Goal: Information Seeking & Learning: Learn about a topic

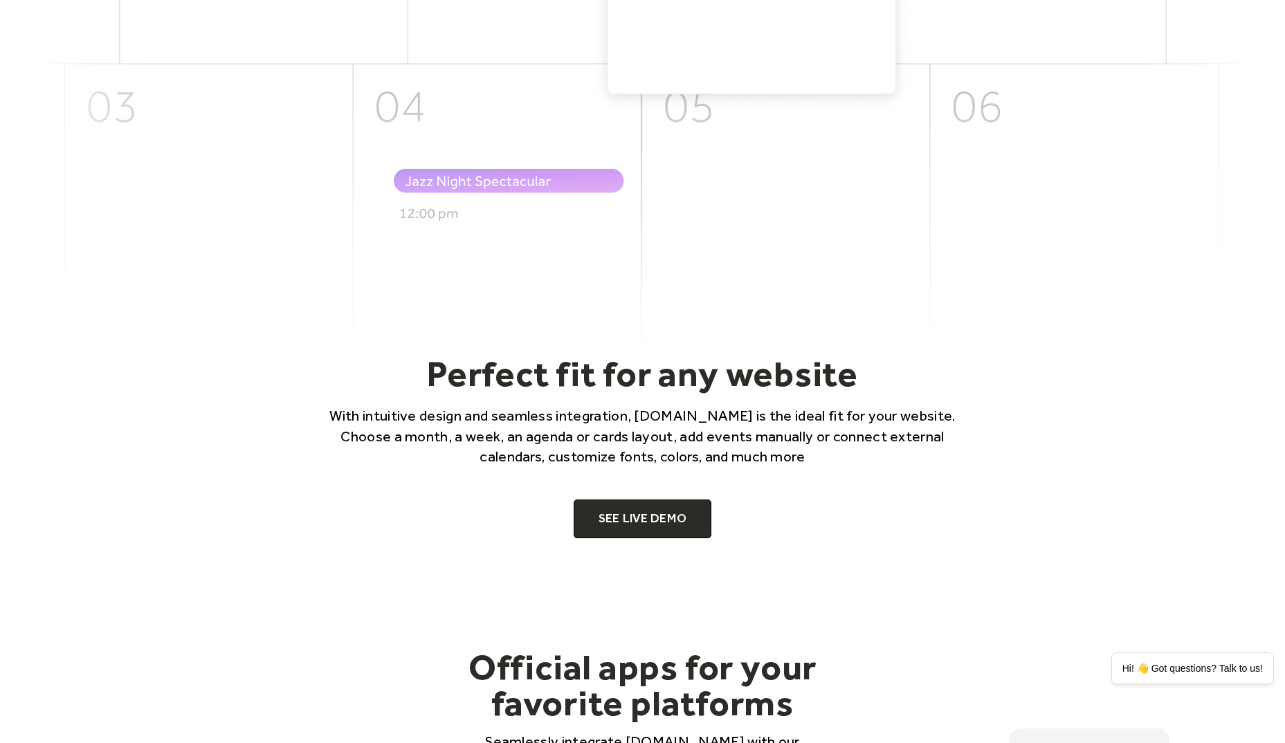
scroll to position [712, 0]
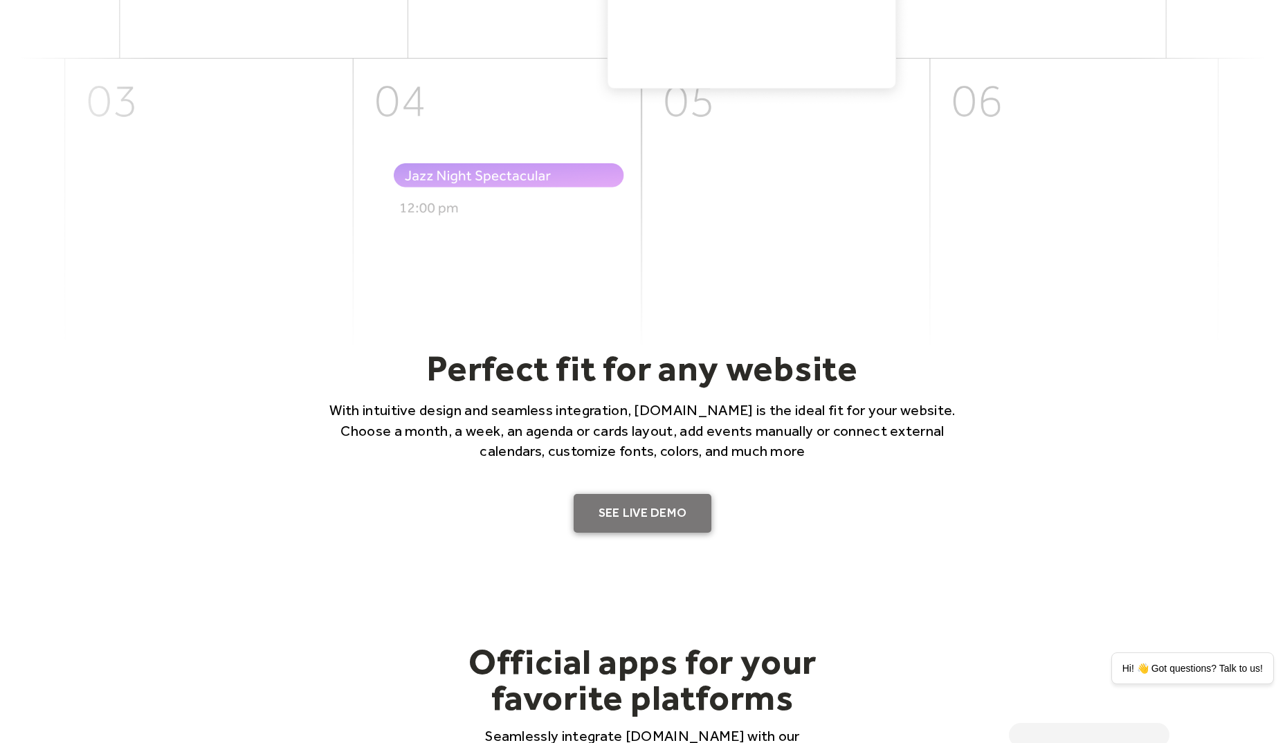
click at [662, 497] on link "SEE LIVE DEMO" at bounding box center [643, 513] width 138 height 39
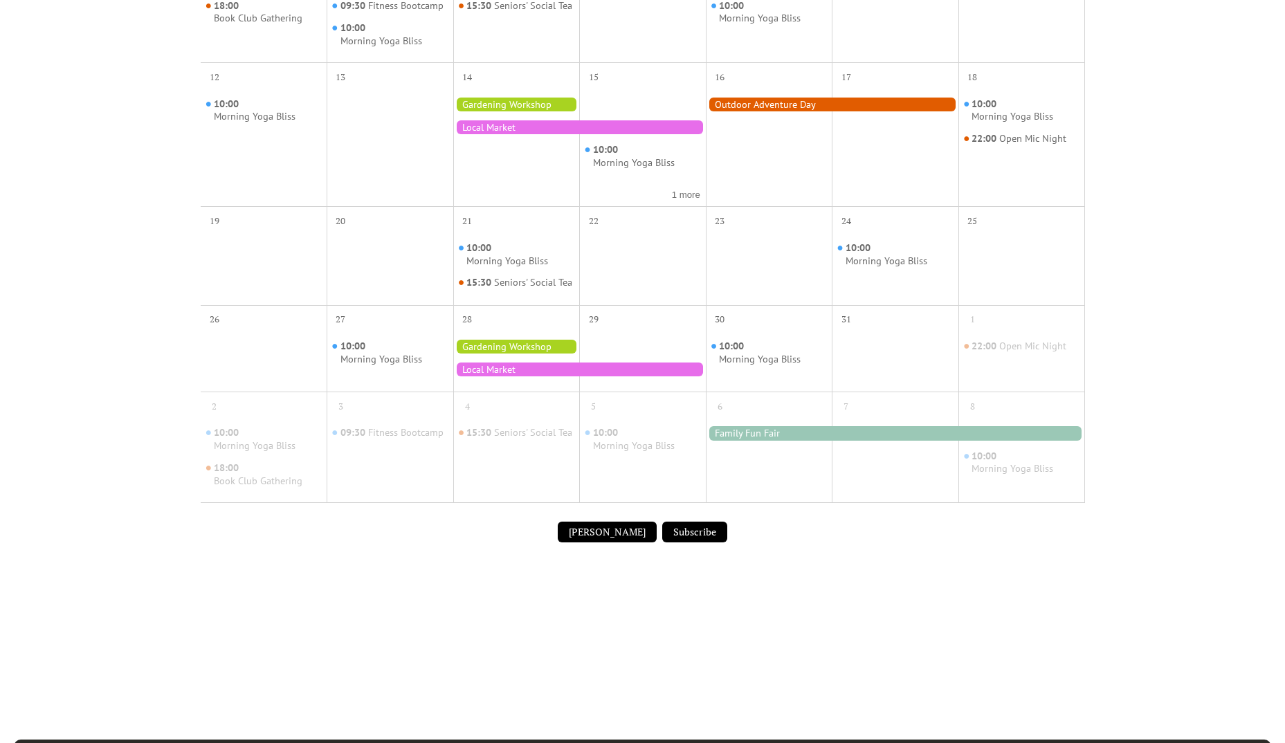
scroll to position [537, 0]
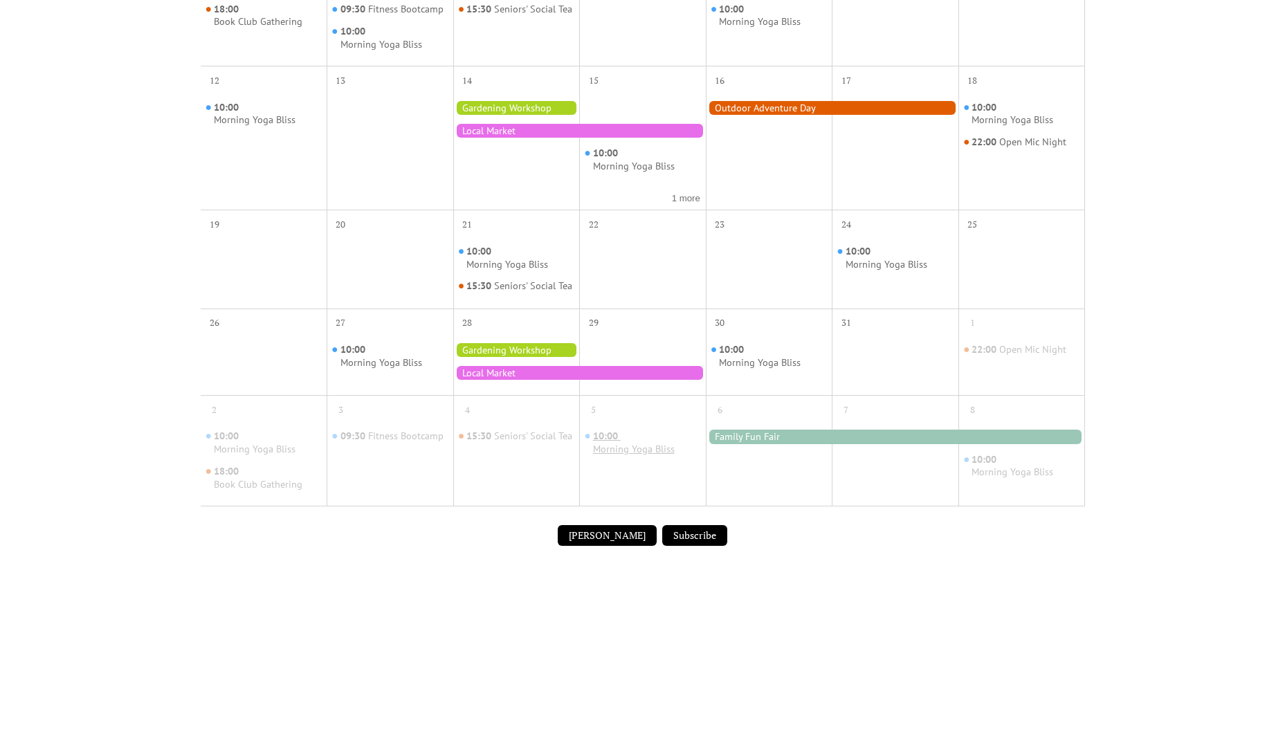
click at [614, 443] on span "10:00" at bounding box center [607, 436] width 28 height 13
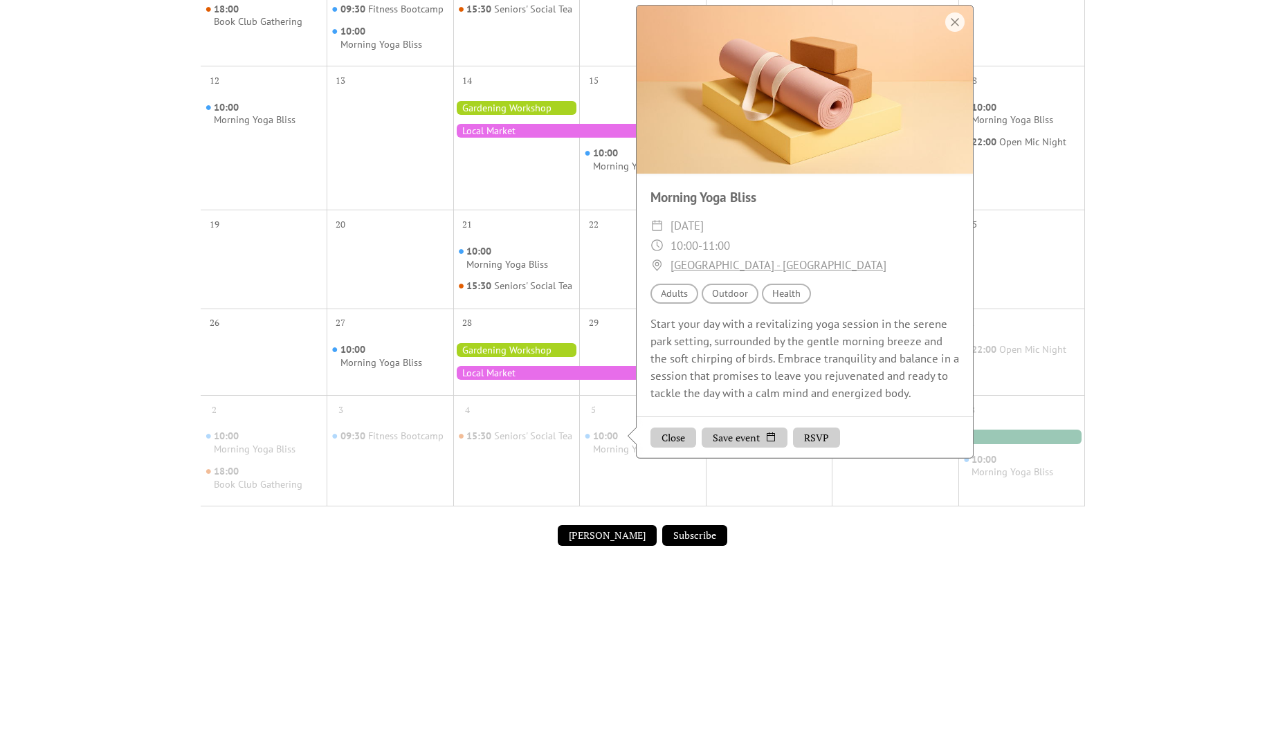
click at [1131, 252] on div "Events Calendar Demo Loading the Events Calendar..." at bounding box center [642, 79] width 1285 height 1106
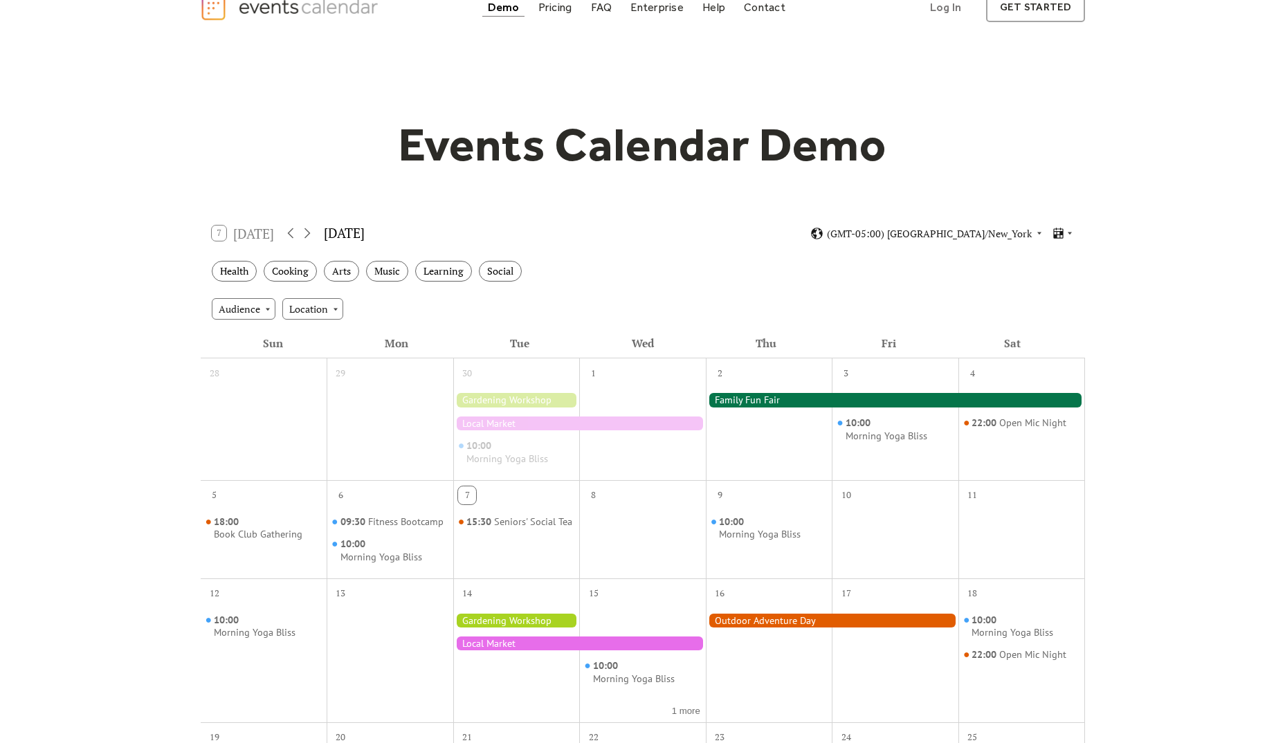
scroll to position [0, 0]
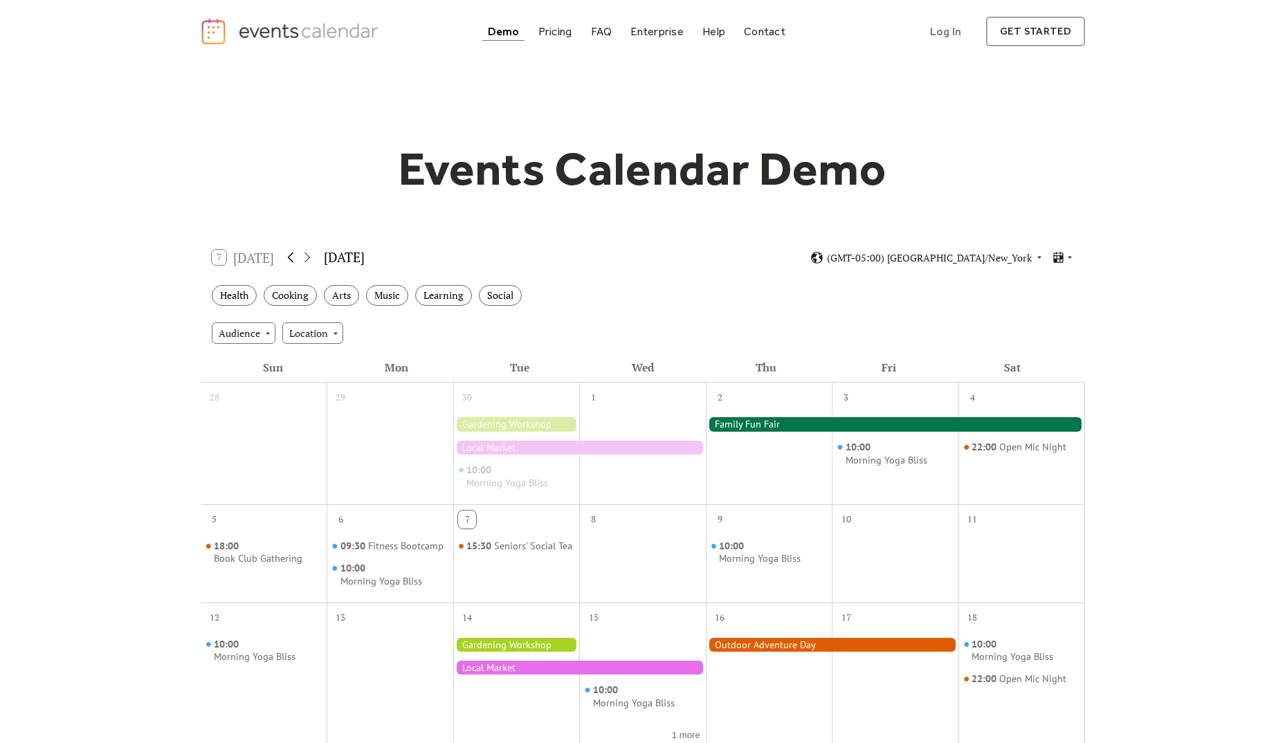
click at [293, 251] on icon at bounding box center [290, 257] width 17 height 17
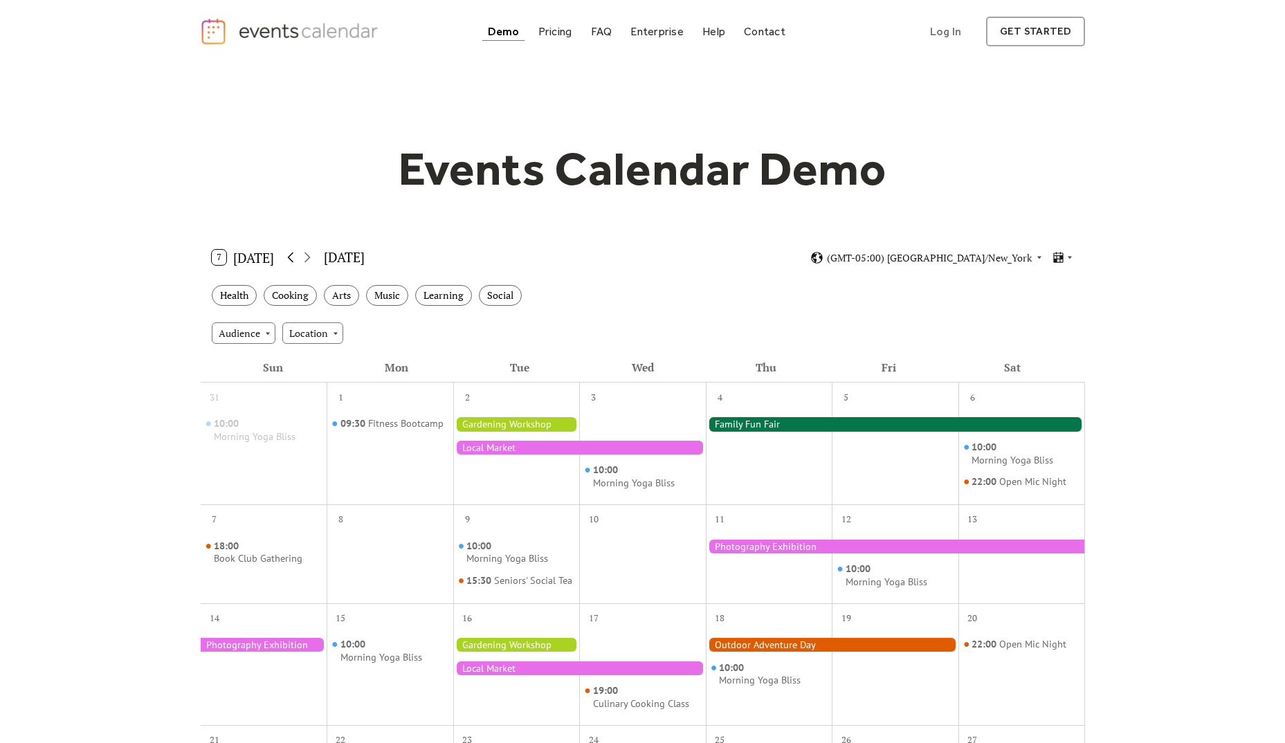
click at [293, 251] on icon at bounding box center [290, 257] width 17 height 17
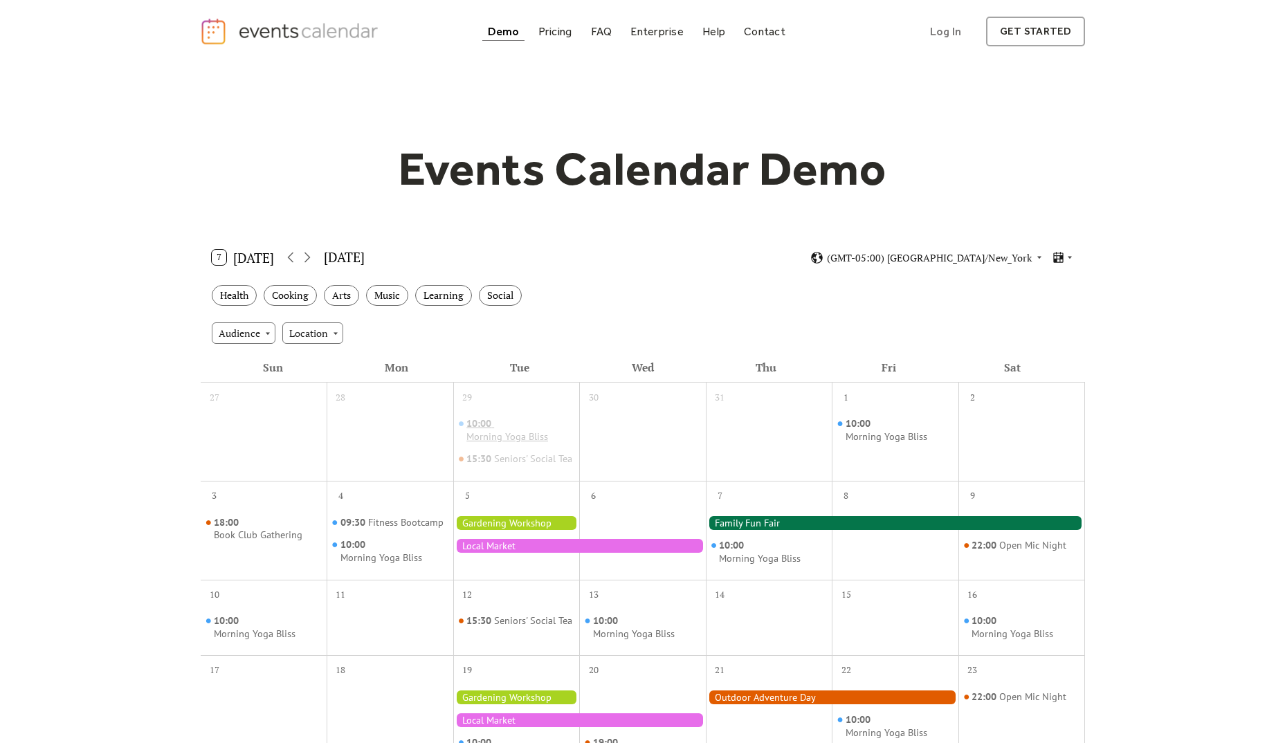
click at [488, 429] on span "10:00" at bounding box center [480, 423] width 28 height 13
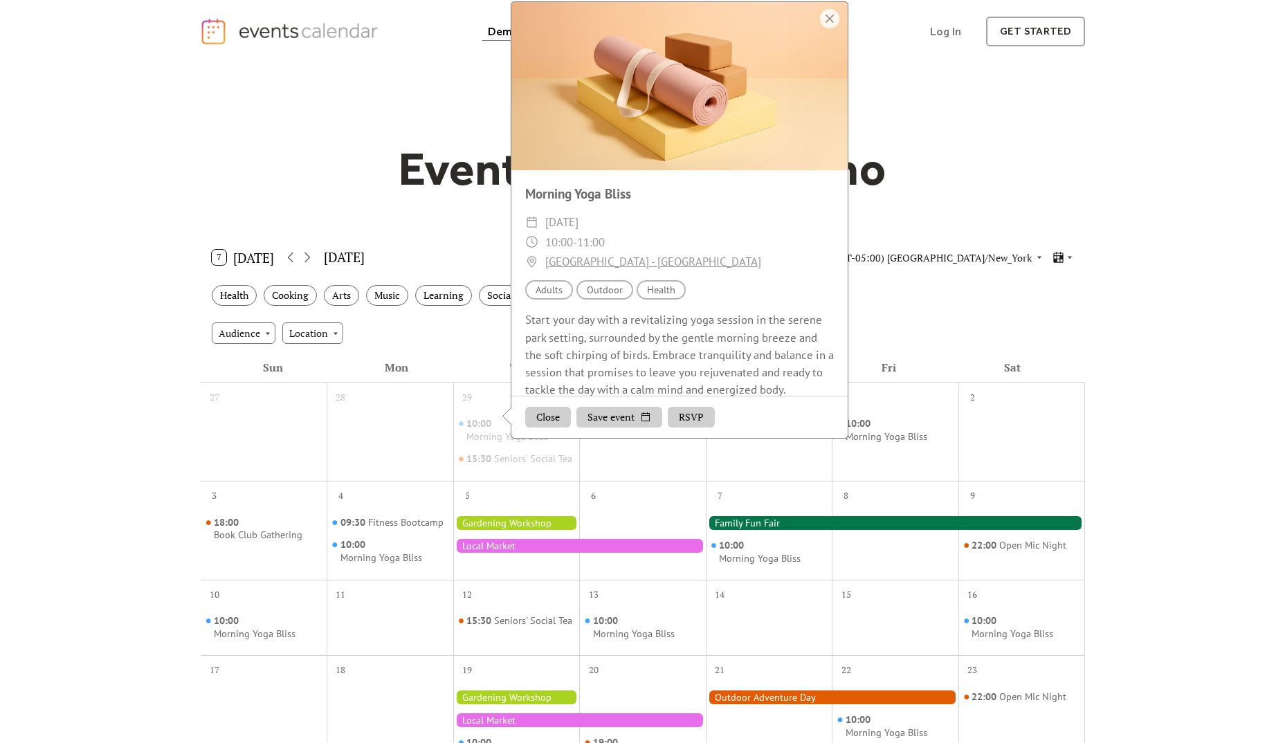
click at [430, 64] on div "Events Calendar Demo Loading the Events Calendar..." at bounding box center [643, 582] width 886 height 1038
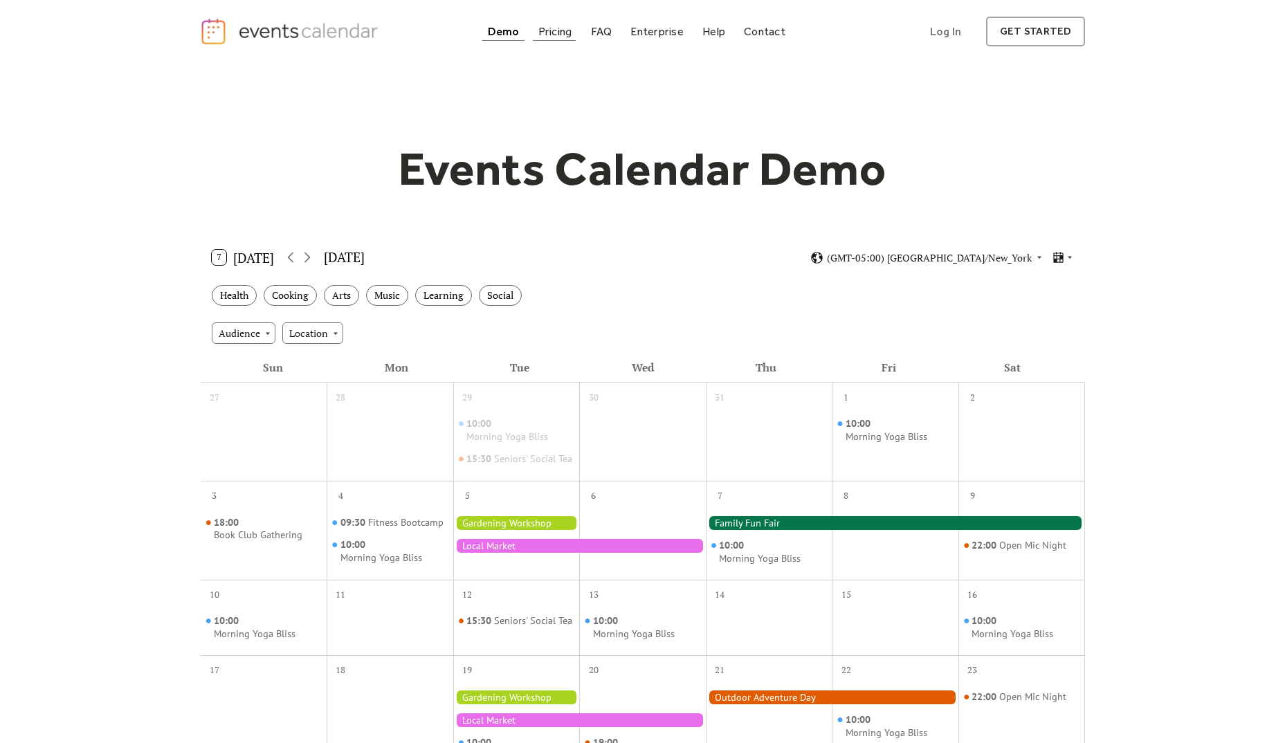
click at [564, 30] on div "Pricing" at bounding box center [555, 32] width 34 height 8
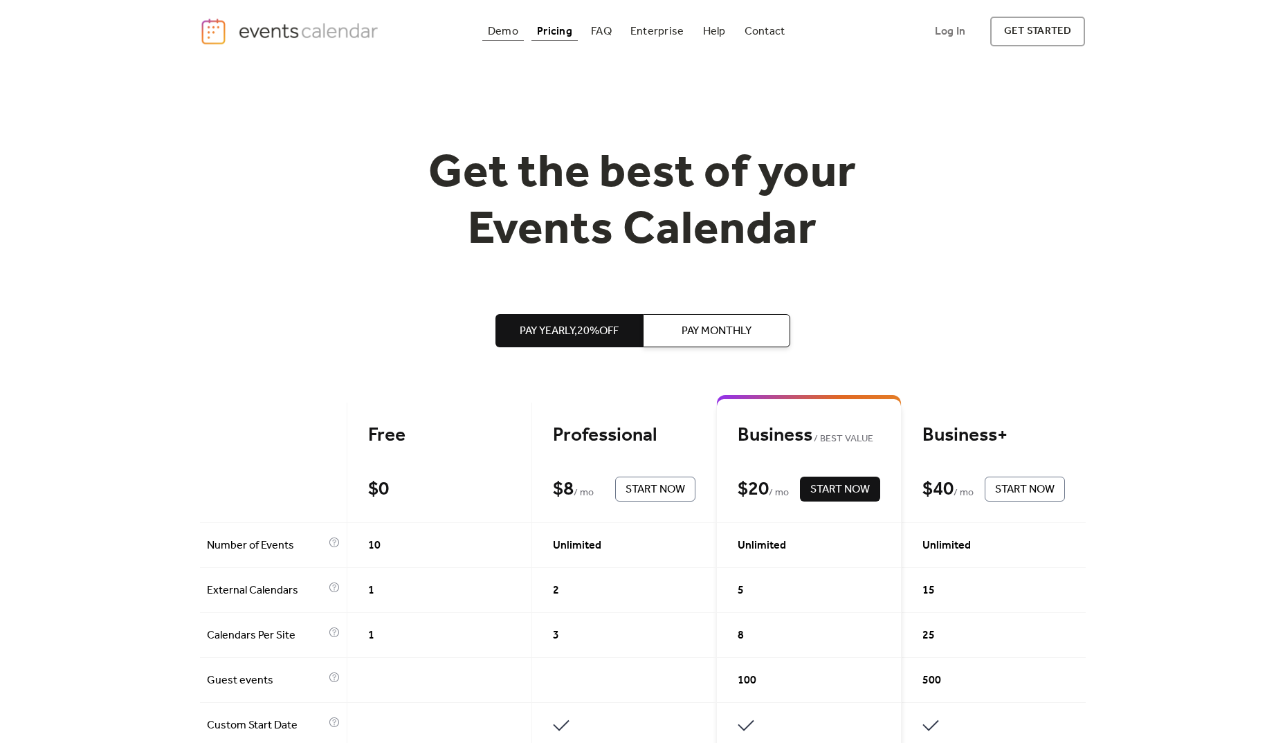
click at [500, 28] on div "Demo" at bounding box center [503, 32] width 30 height 8
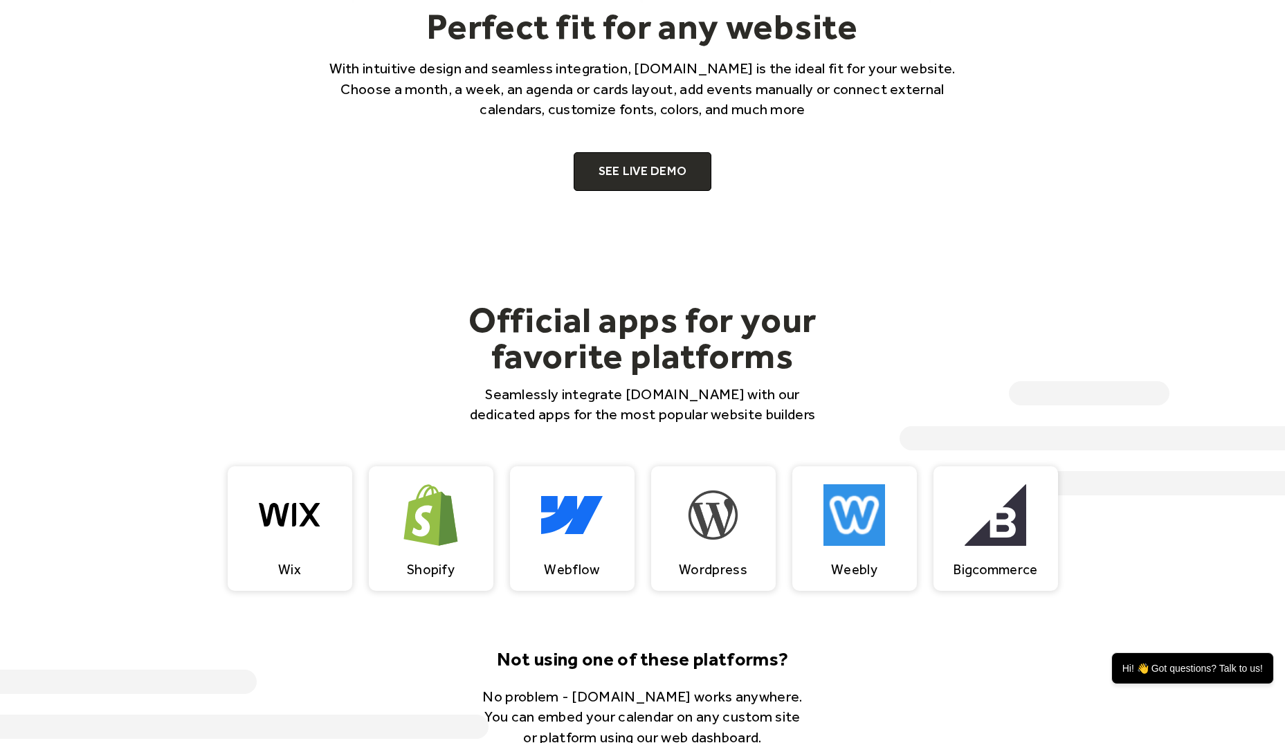
scroll to position [1059, 0]
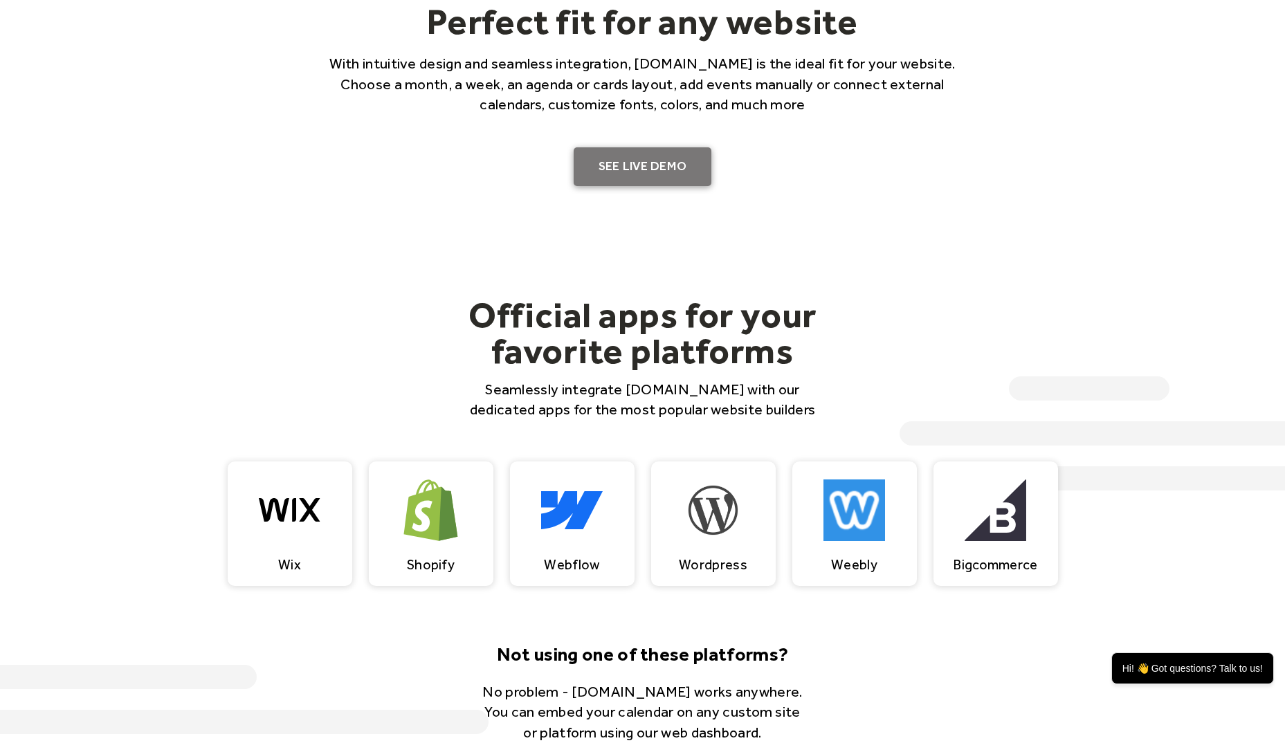
click at [651, 169] on link "SEE LIVE DEMO" at bounding box center [643, 166] width 138 height 39
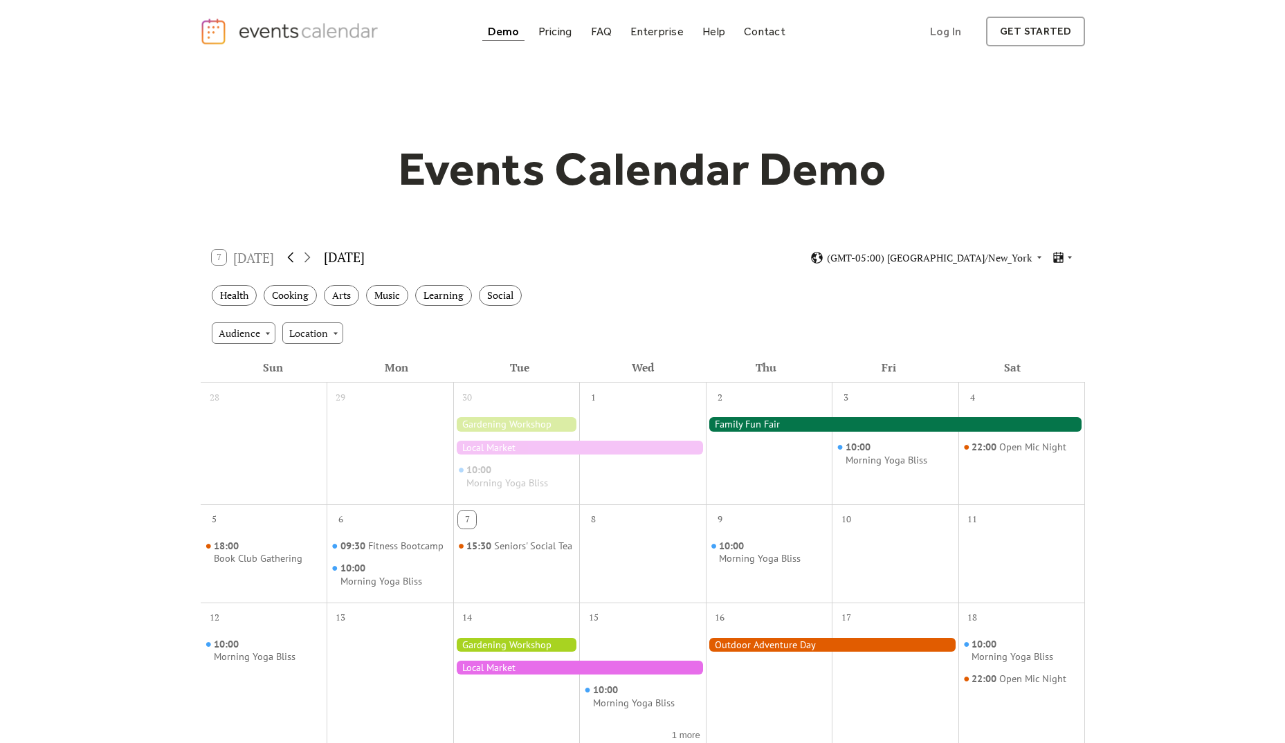
click at [292, 261] on icon at bounding box center [290, 257] width 17 height 17
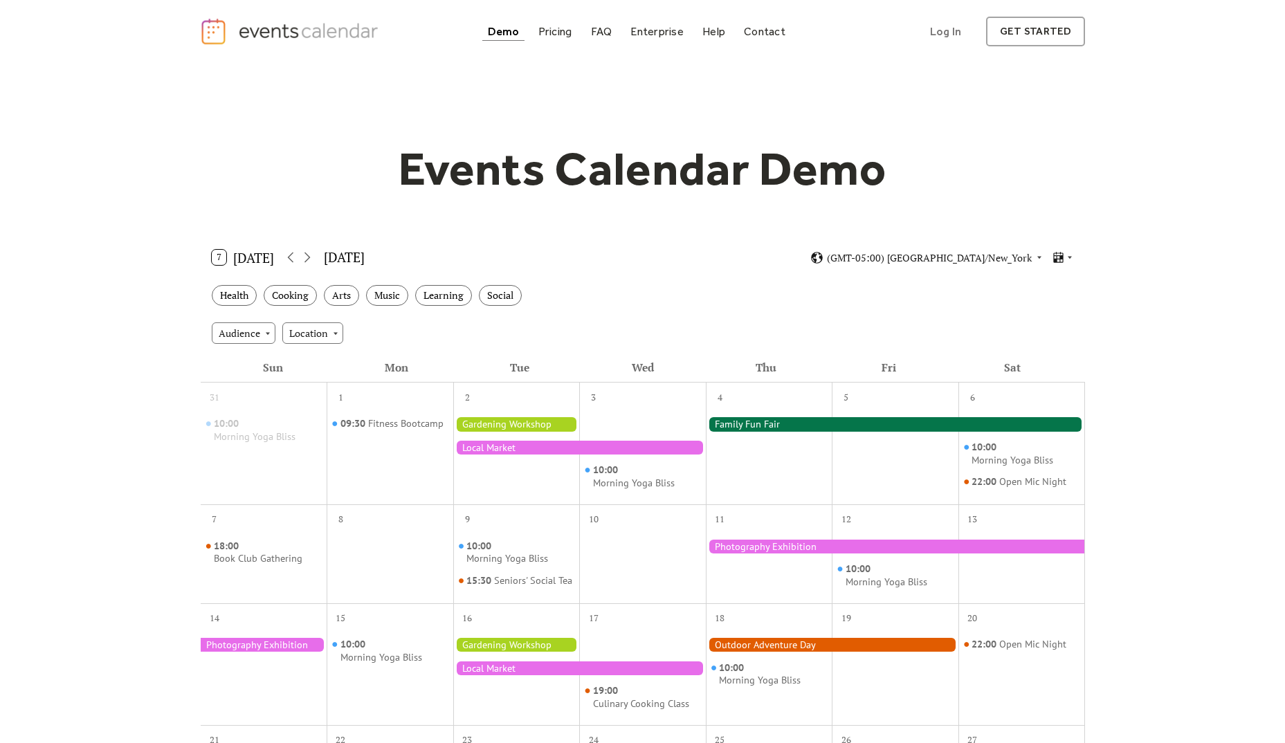
click at [276, 259] on button "7 Today" at bounding box center [243, 257] width 73 height 22
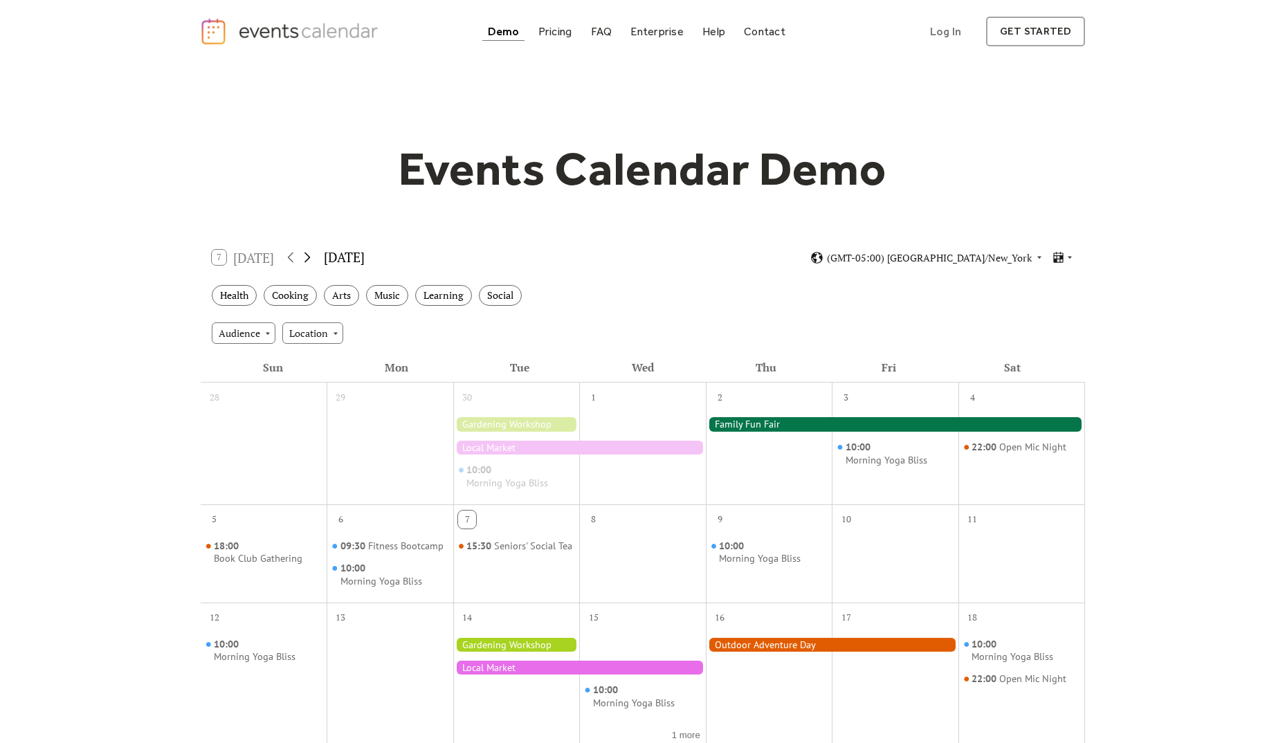
click at [313, 259] on icon at bounding box center [307, 257] width 17 height 17
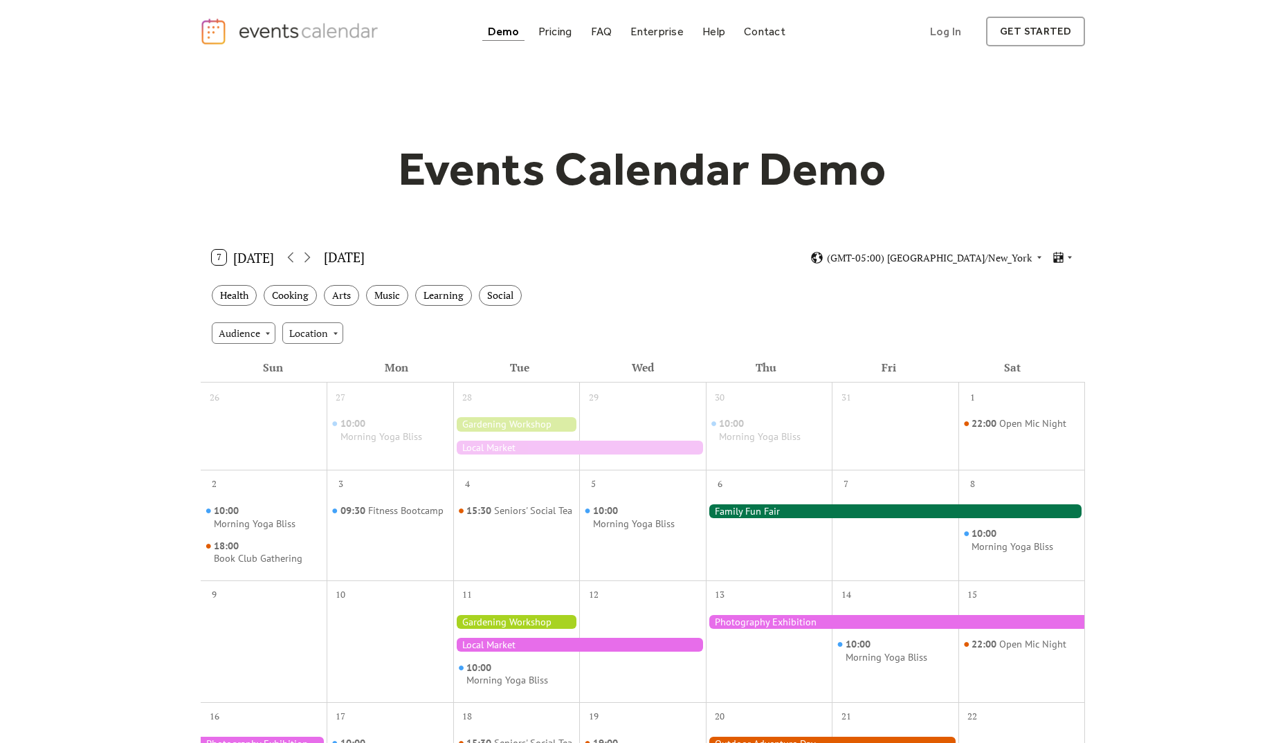
click at [764, 513] on div at bounding box center [895, 511] width 379 height 14
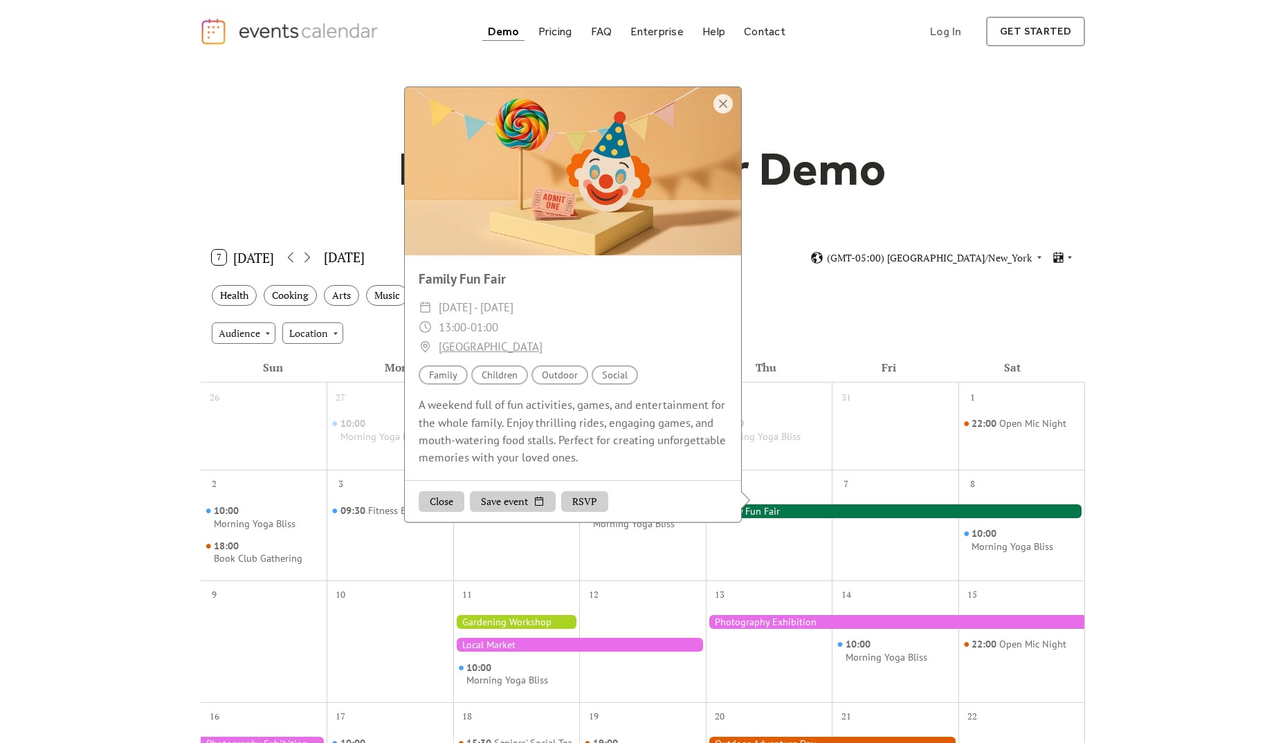
click at [496, 512] on button "Save event" at bounding box center [513, 501] width 86 height 21
click at [442, 512] on button "Close" at bounding box center [442, 501] width 46 height 21
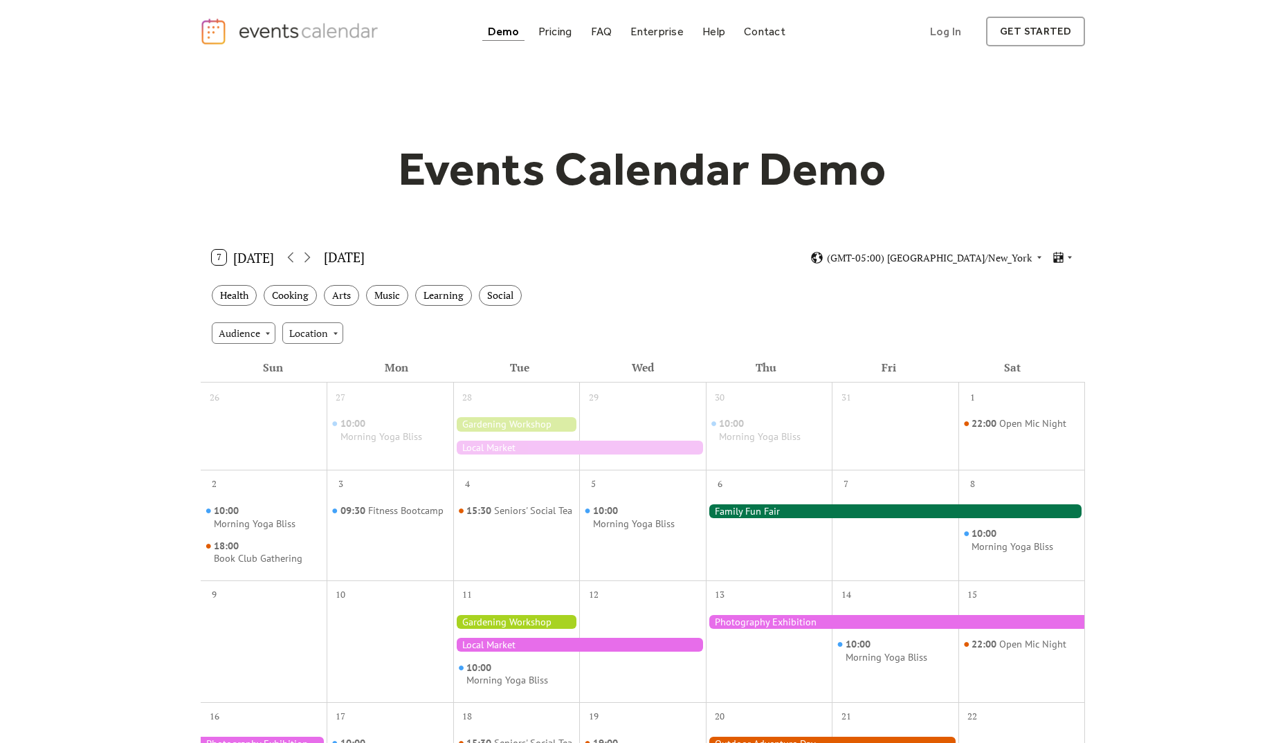
click at [711, 511] on div at bounding box center [895, 511] width 379 height 14
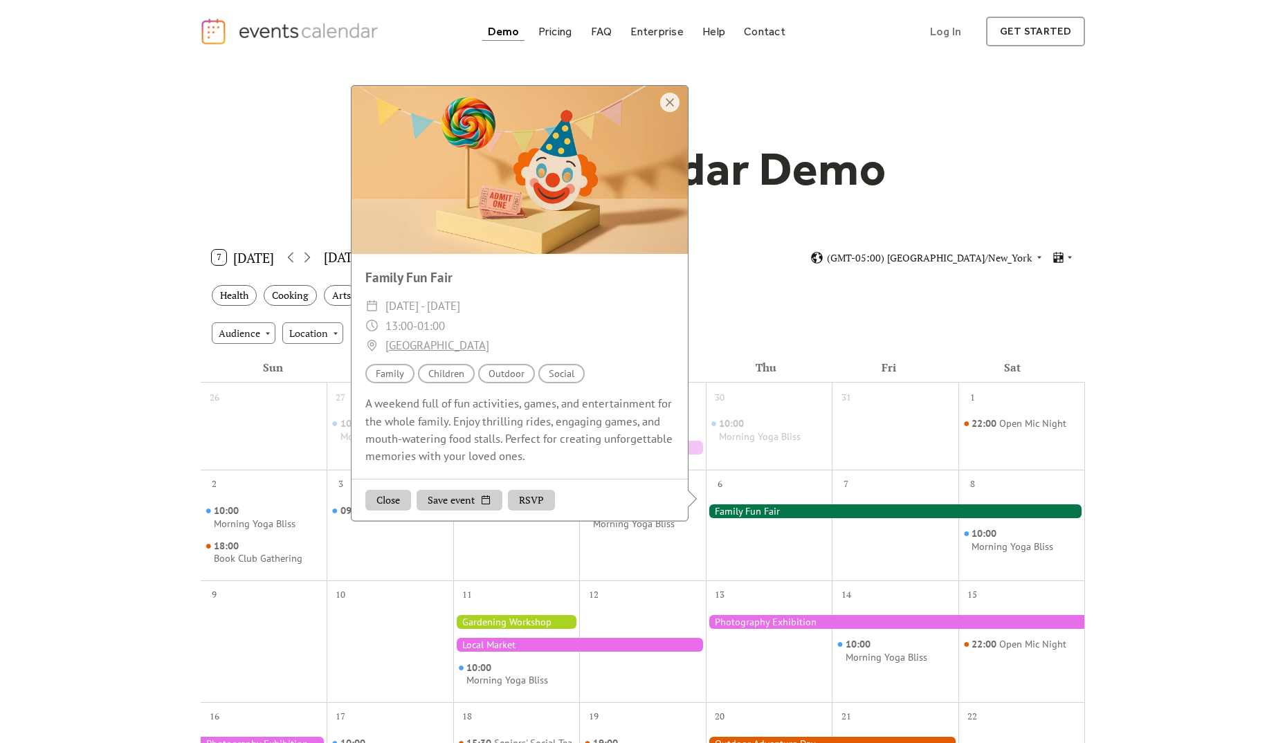
click at [535, 511] on button "RSVP" at bounding box center [531, 500] width 47 height 21
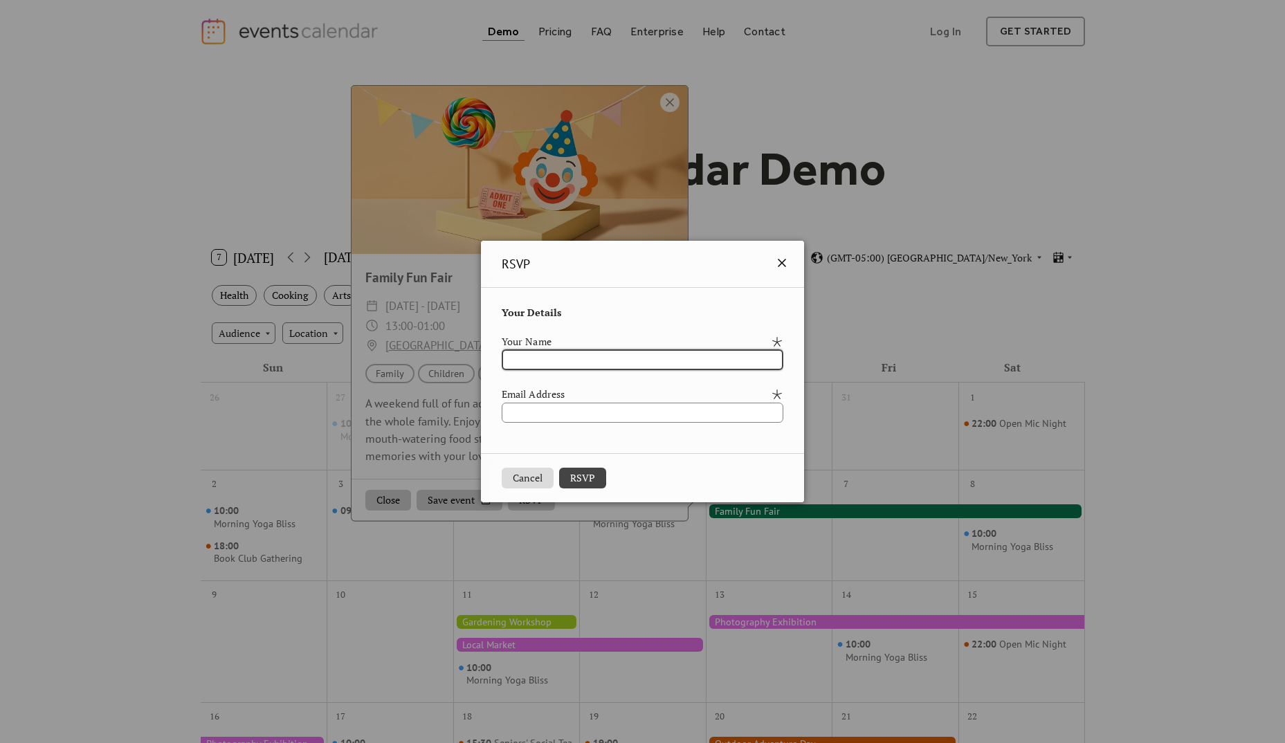
click at [790, 264] on icon at bounding box center [781, 263] width 17 height 17
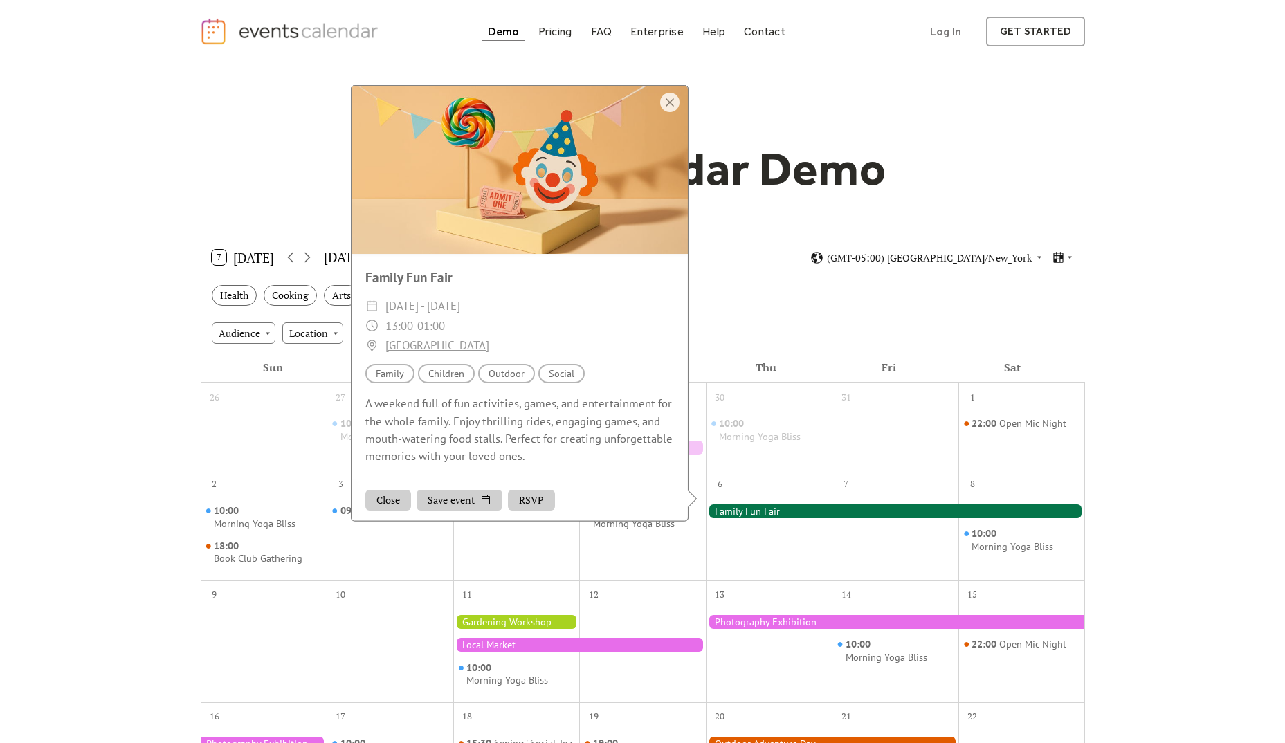
click at [1175, 397] on div "Events Calendar Demo Loading the Events Calendar..." at bounding box center [642, 605] width 1285 height 1085
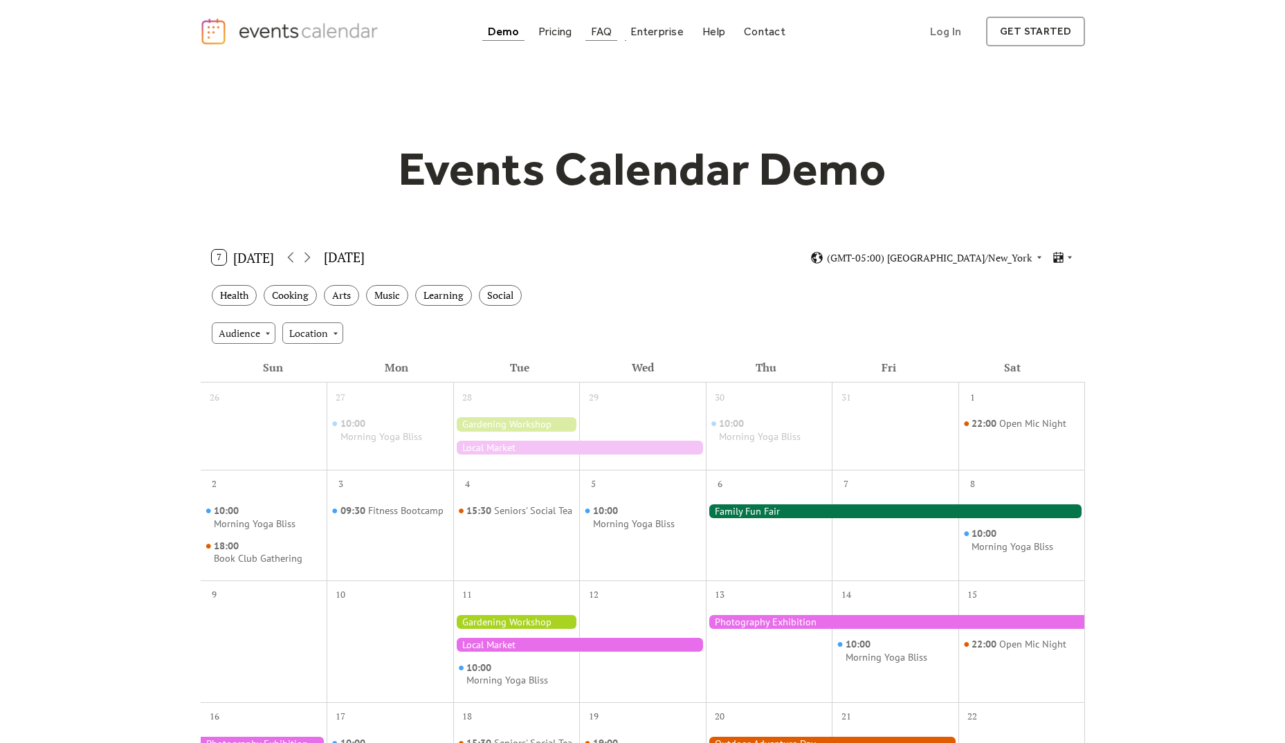
click at [610, 29] on div "FAQ" at bounding box center [601, 32] width 21 height 8
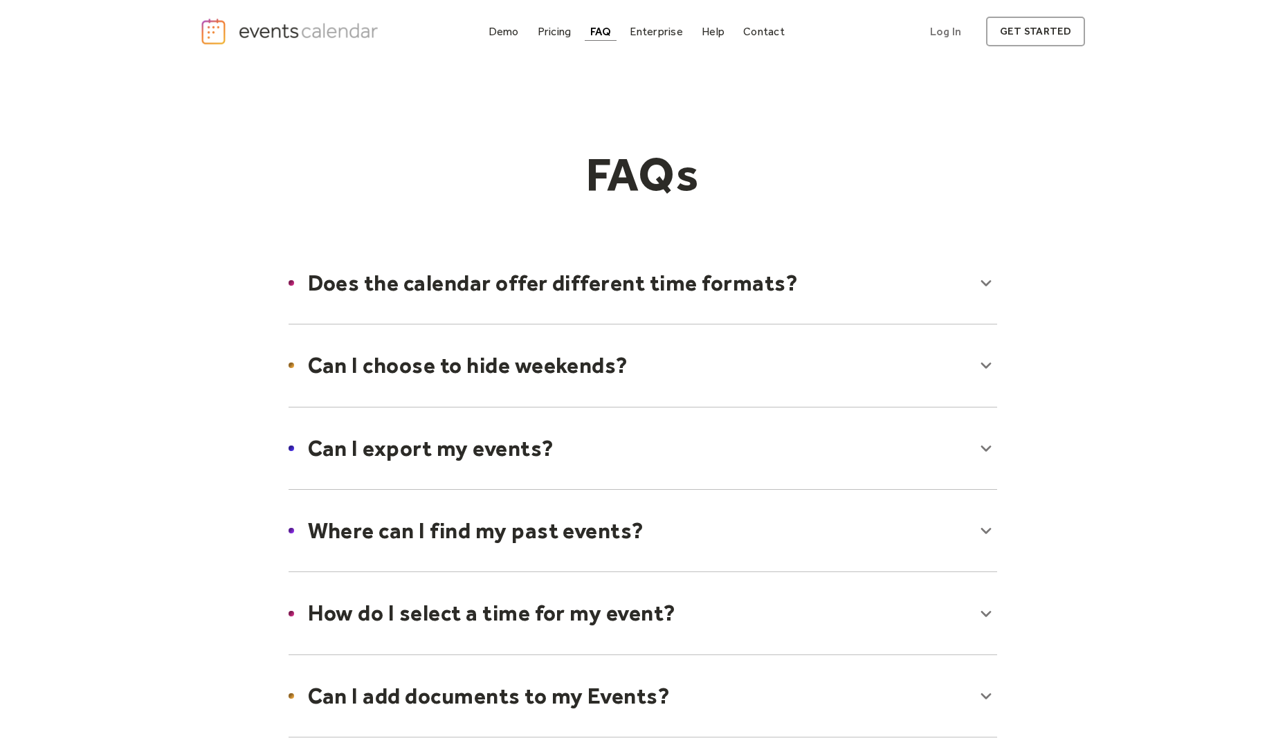
click at [561, 292] on div at bounding box center [643, 283] width 736 height 84
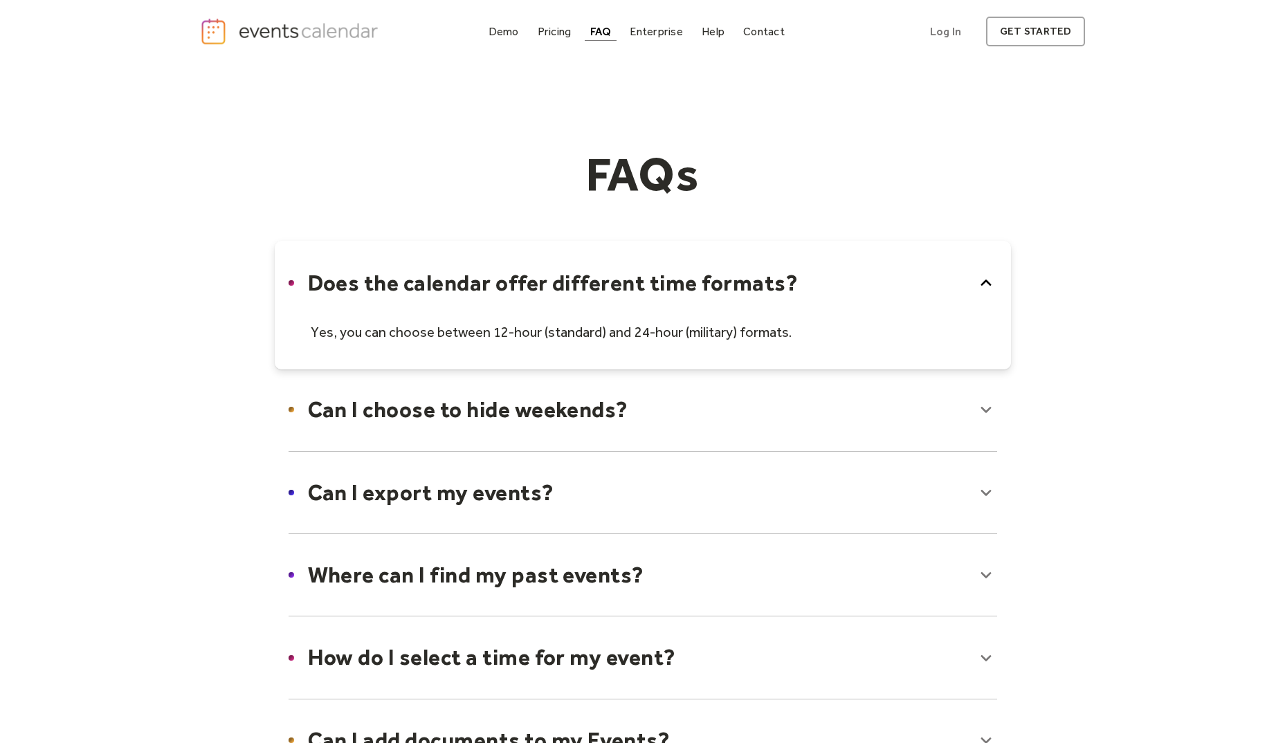
click at [561, 291] on div at bounding box center [643, 305] width 736 height 129
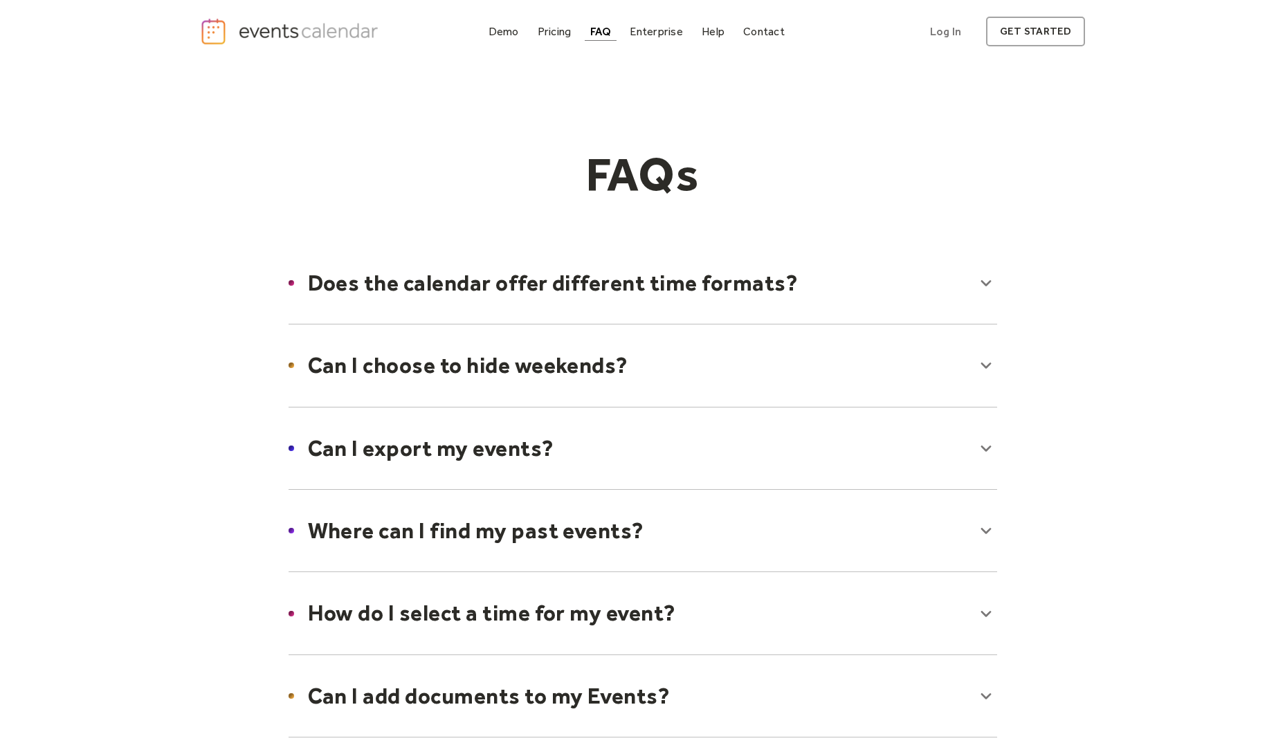
click at [568, 351] on div at bounding box center [643, 365] width 736 height 84
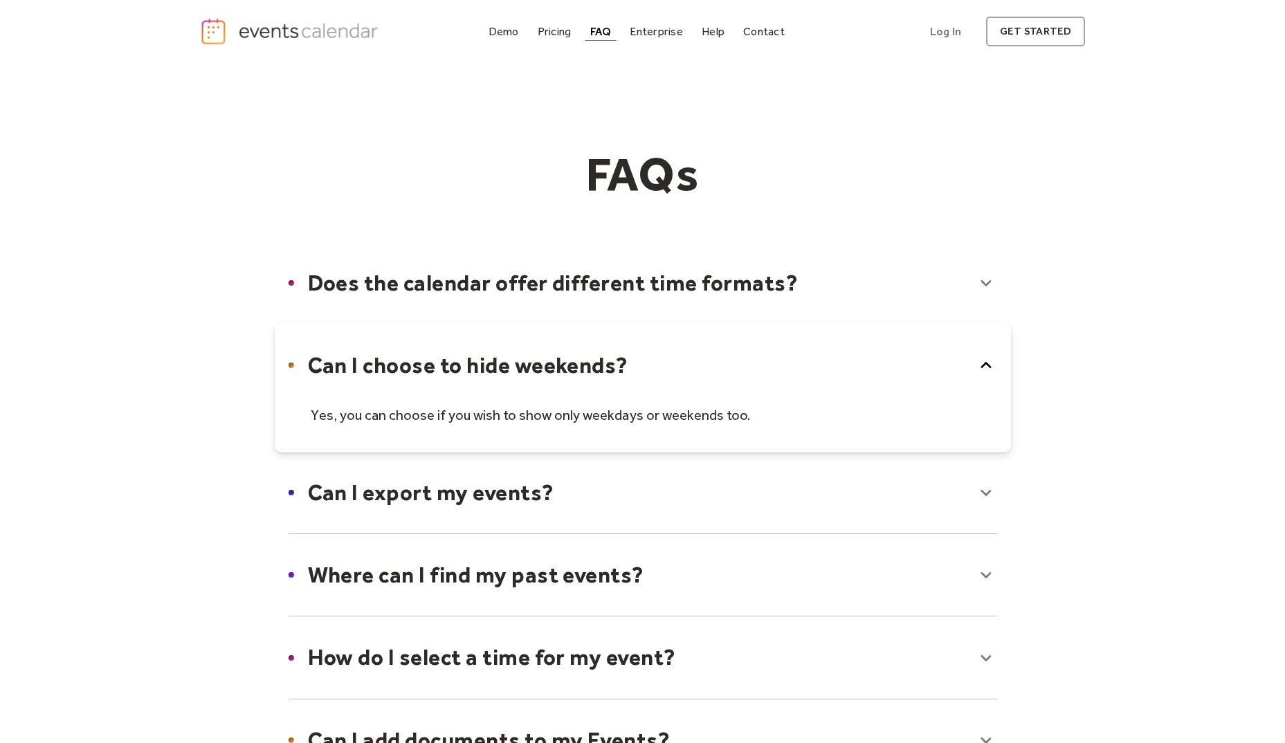
click at [568, 351] on div at bounding box center [643, 387] width 736 height 129
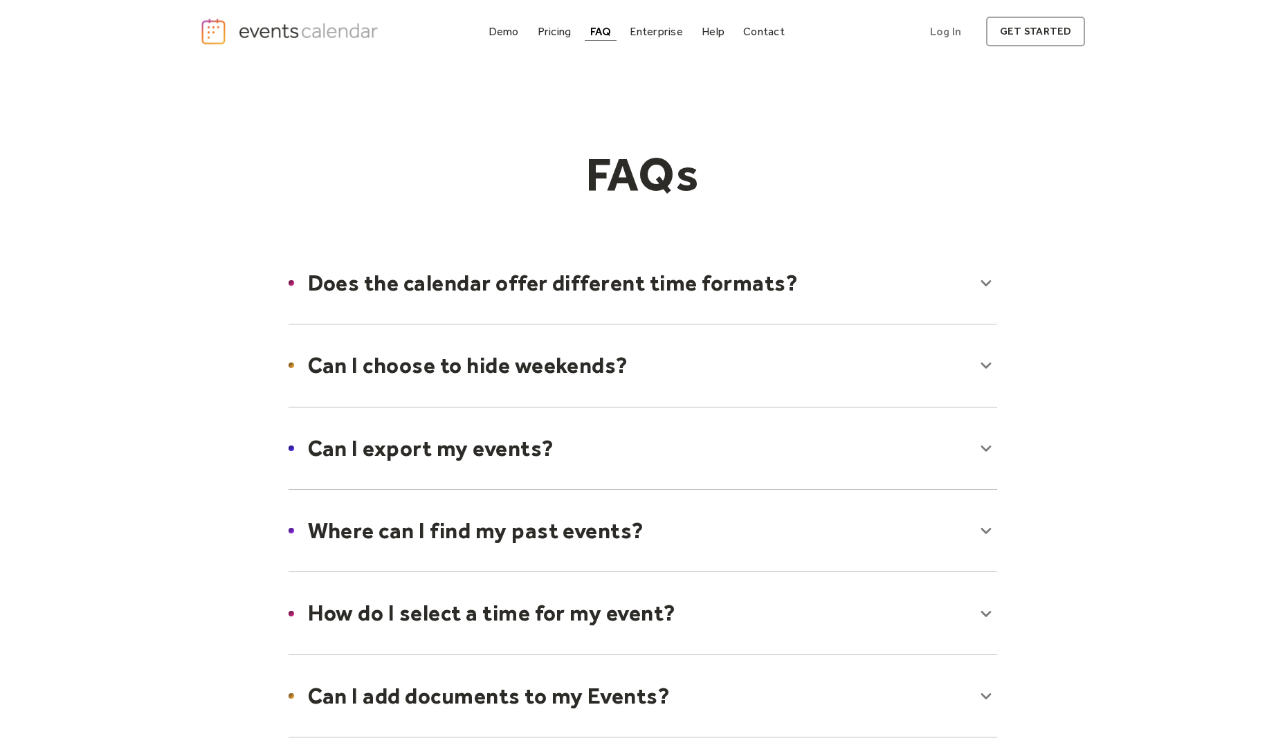
click at [570, 436] on div at bounding box center [643, 448] width 736 height 84
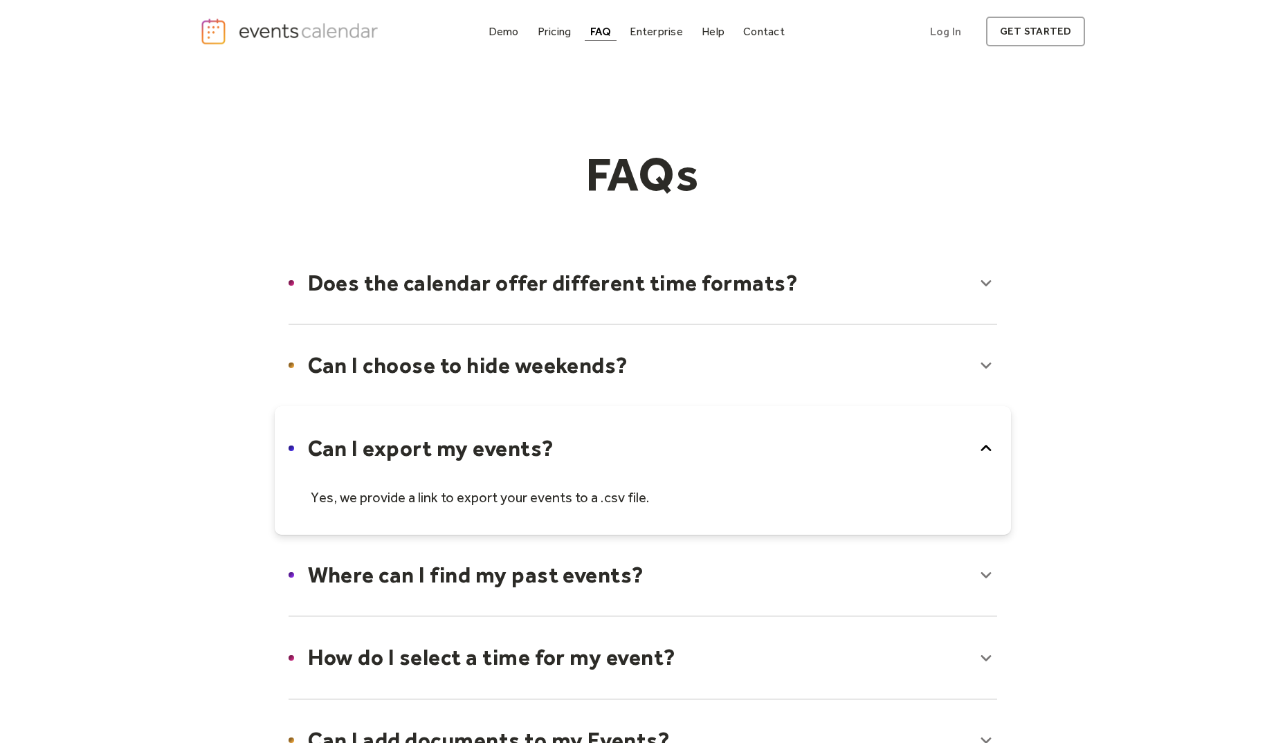
click at [570, 436] on div at bounding box center [643, 470] width 736 height 129
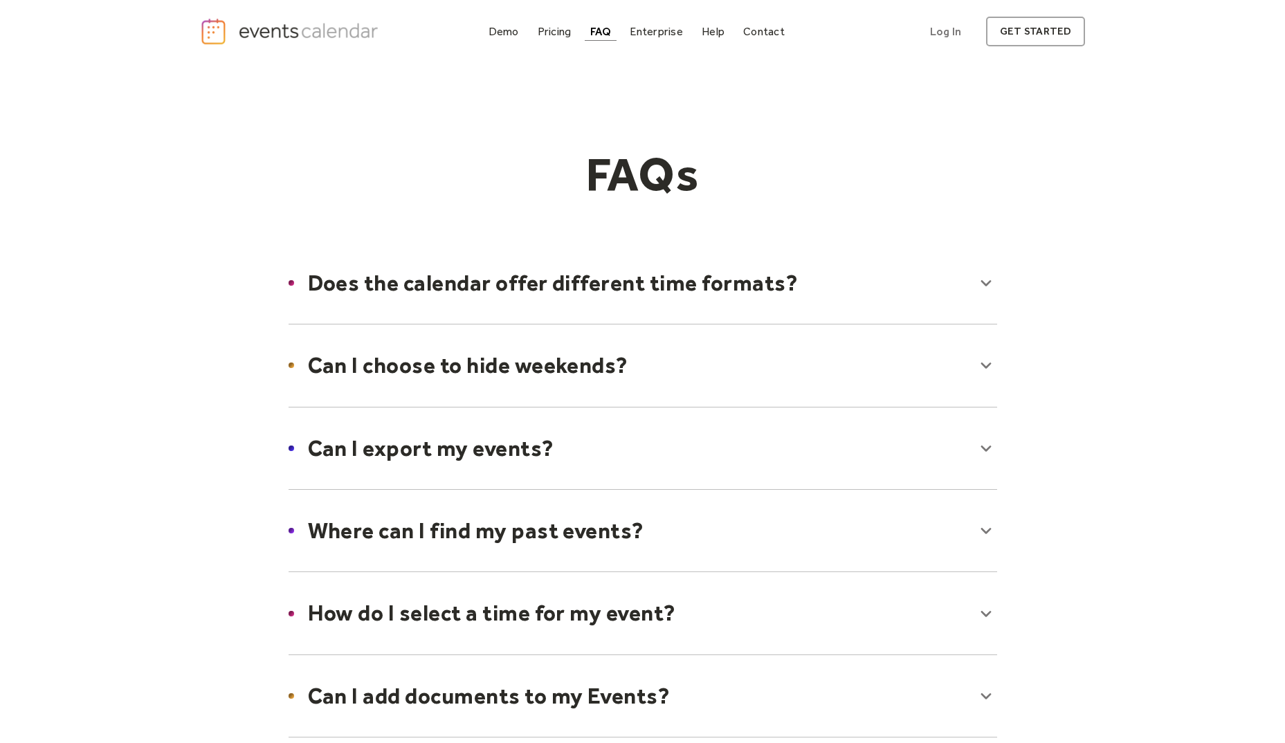
click at [594, 513] on div at bounding box center [643, 530] width 736 height 84
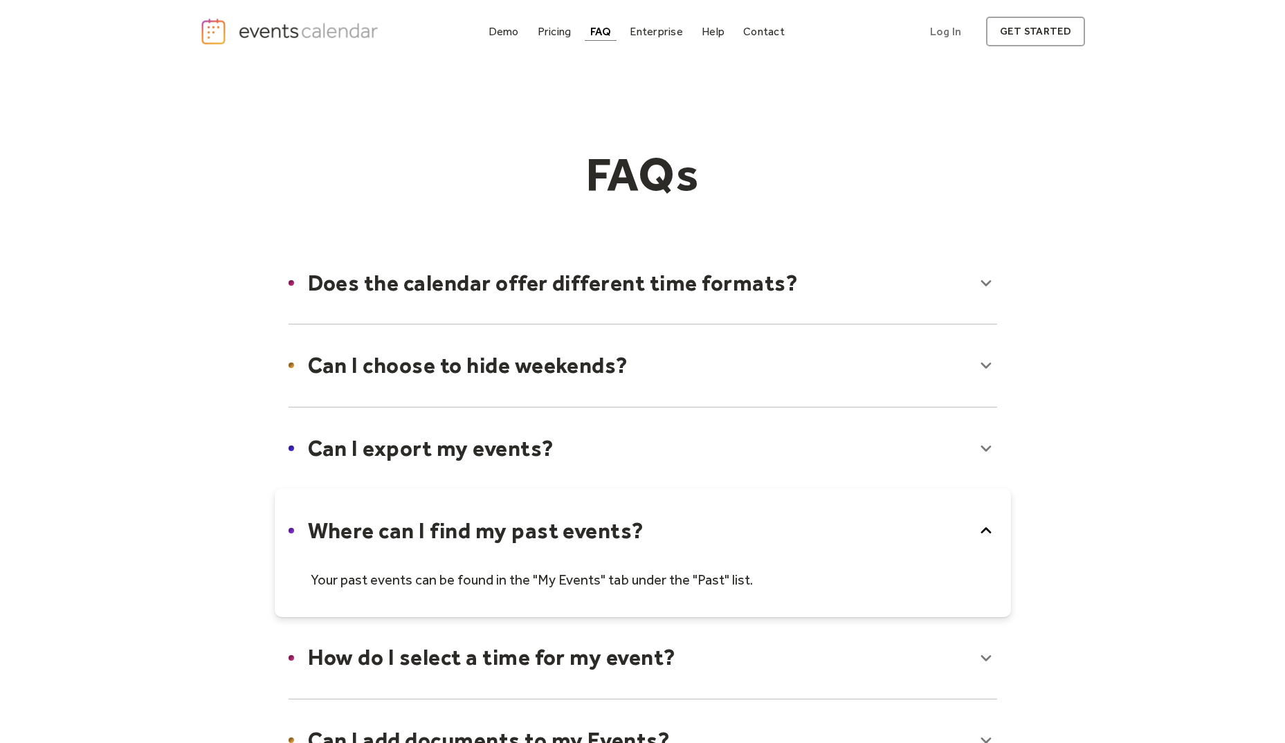
click at [594, 513] on div at bounding box center [643, 552] width 736 height 129
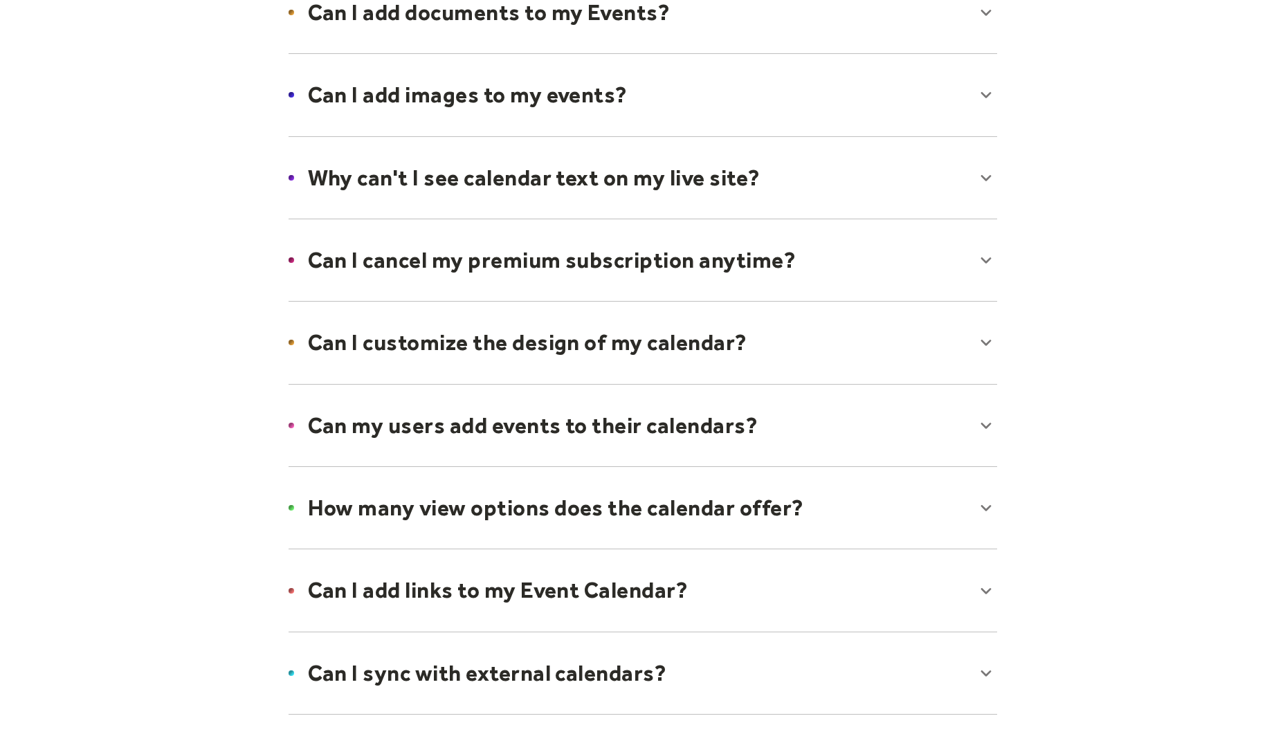
scroll to position [733, 0]
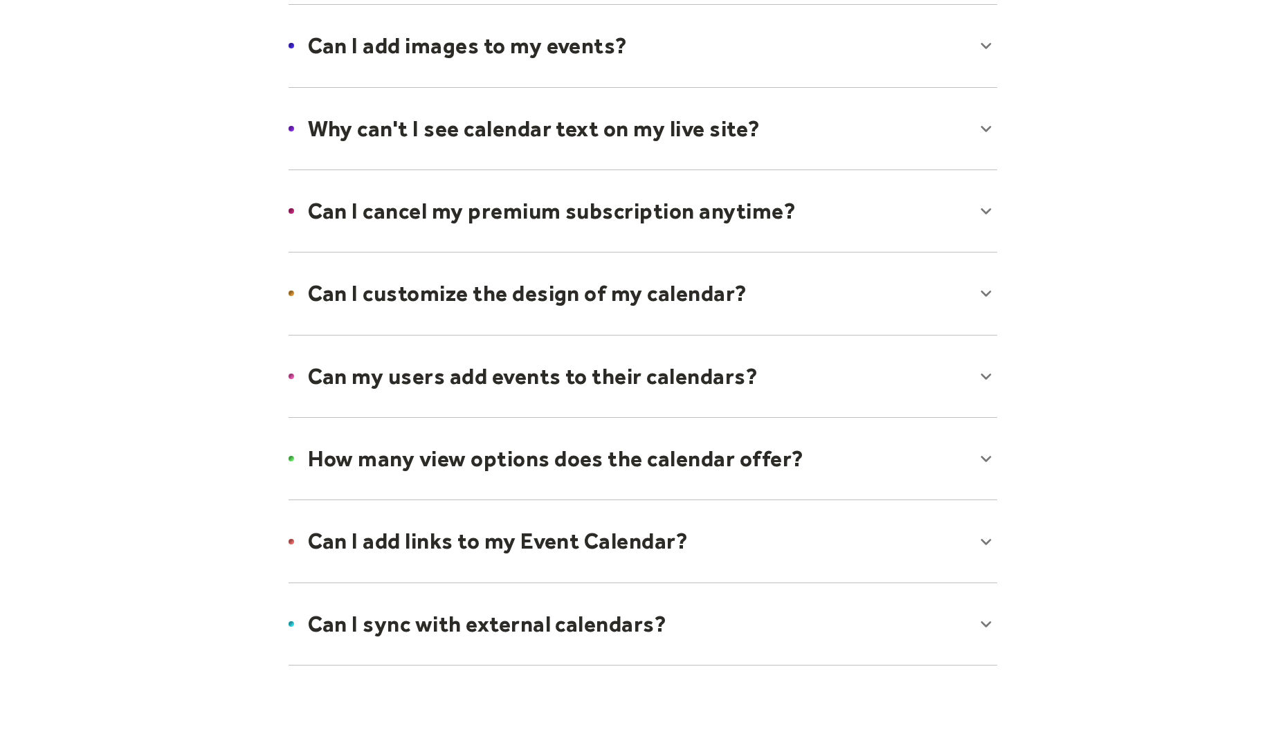
click at [760, 109] on div at bounding box center [643, 128] width 736 height 84
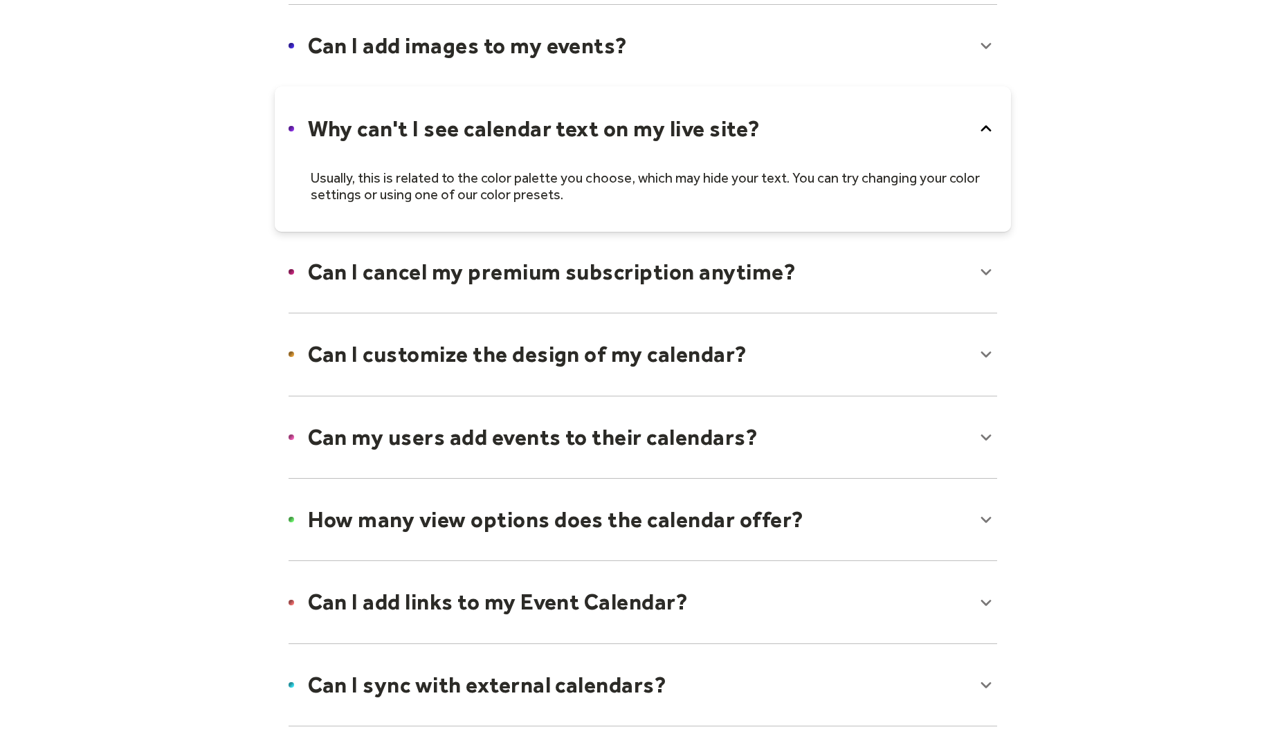
click at [760, 109] on div at bounding box center [643, 158] width 736 height 145
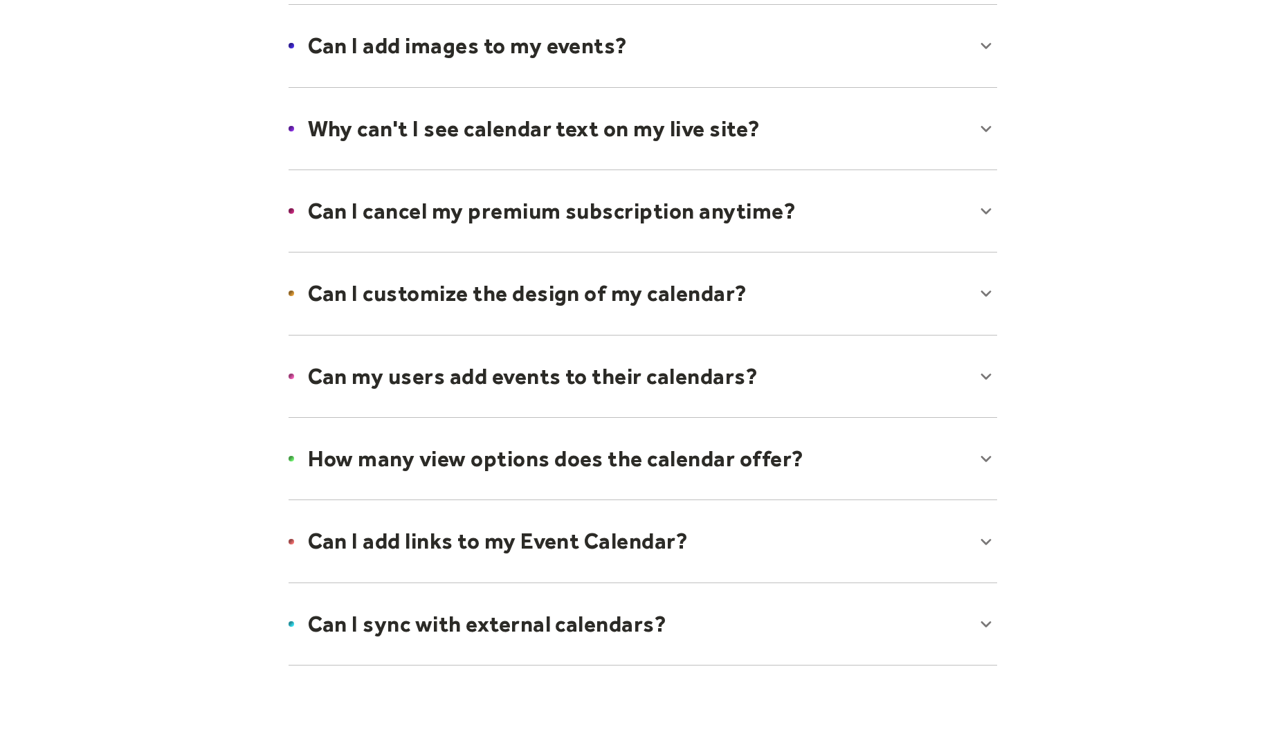
click at [690, 194] on div at bounding box center [643, 211] width 736 height 84
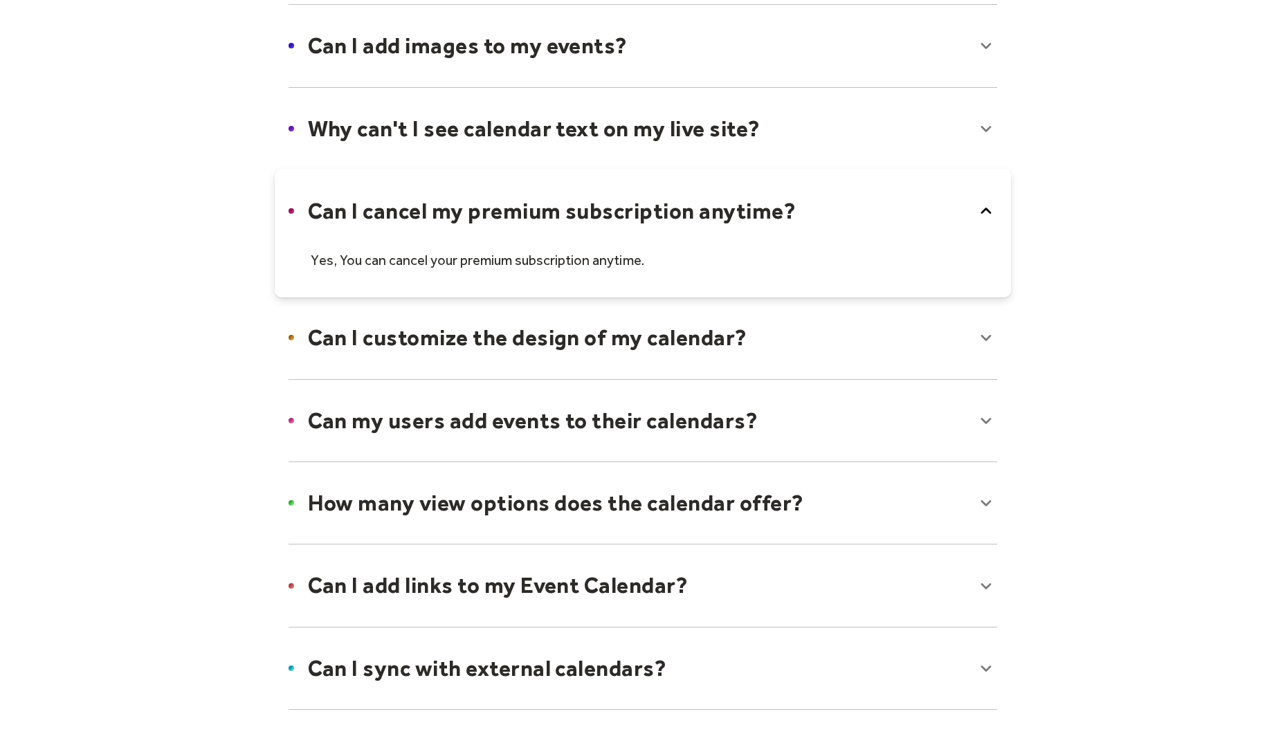
click at [690, 194] on div at bounding box center [643, 233] width 736 height 129
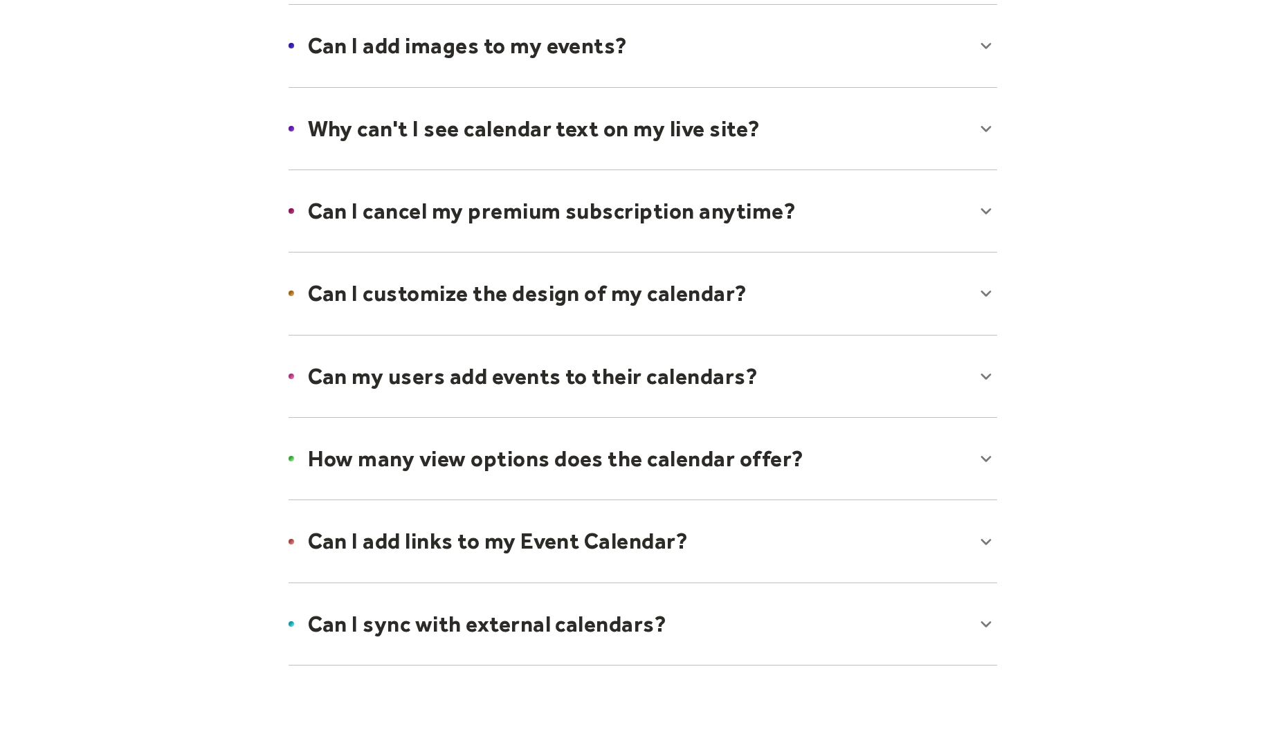
click at [645, 296] on div at bounding box center [643, 293] width 736 height 84
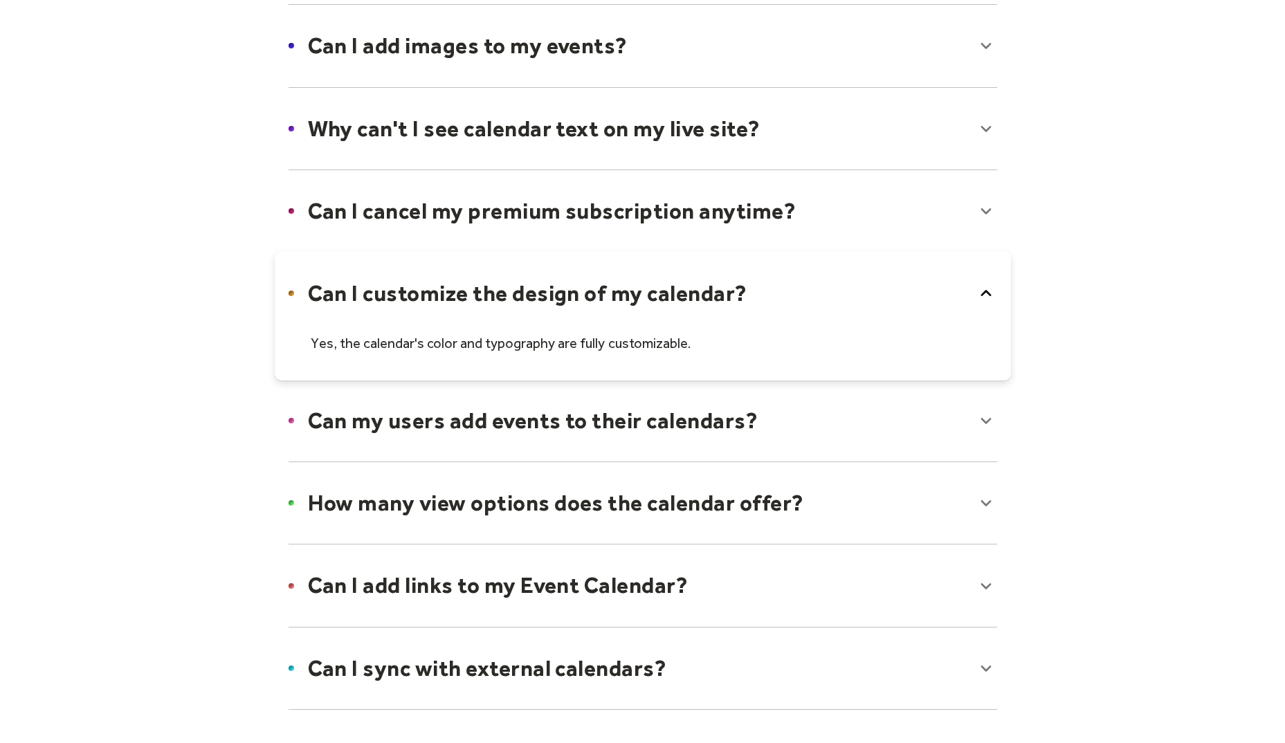
click at [645, 296] on div at bounding box center [643, 315] width 736 height 129
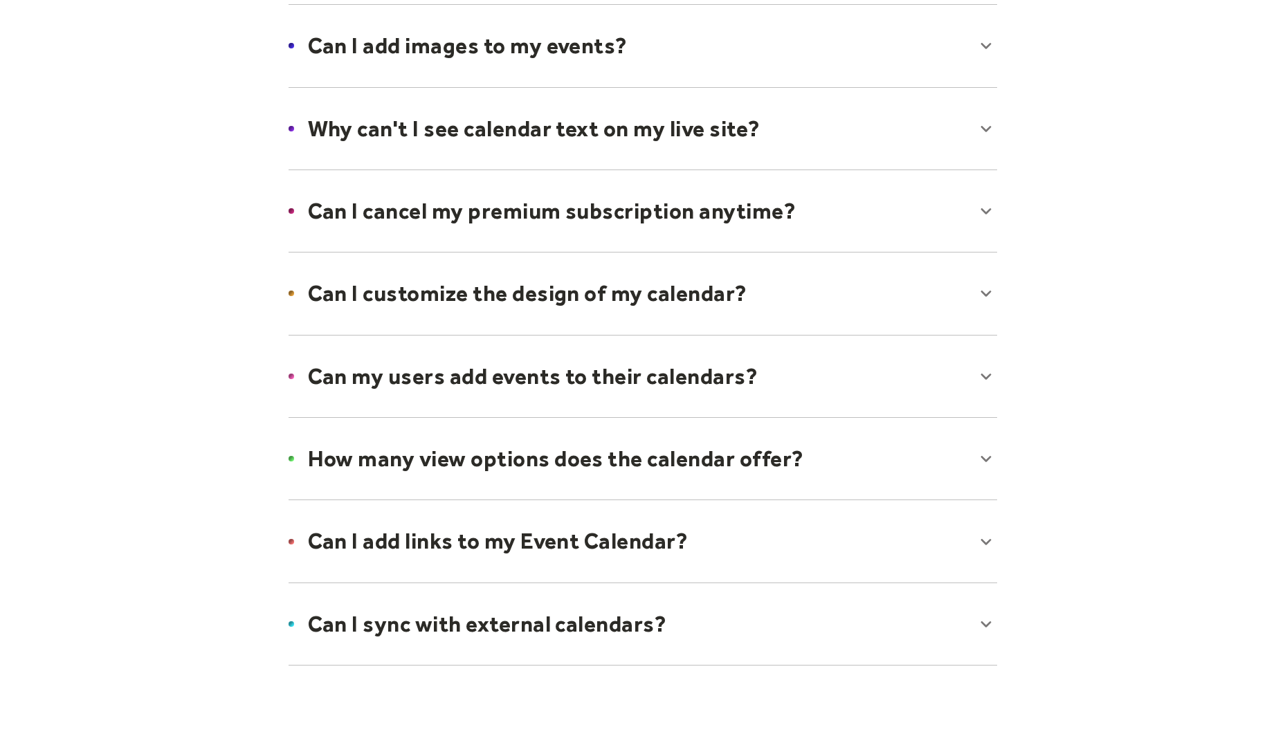
click at [712, 451] on div at bounding box center [643, 458] width 736 height 84
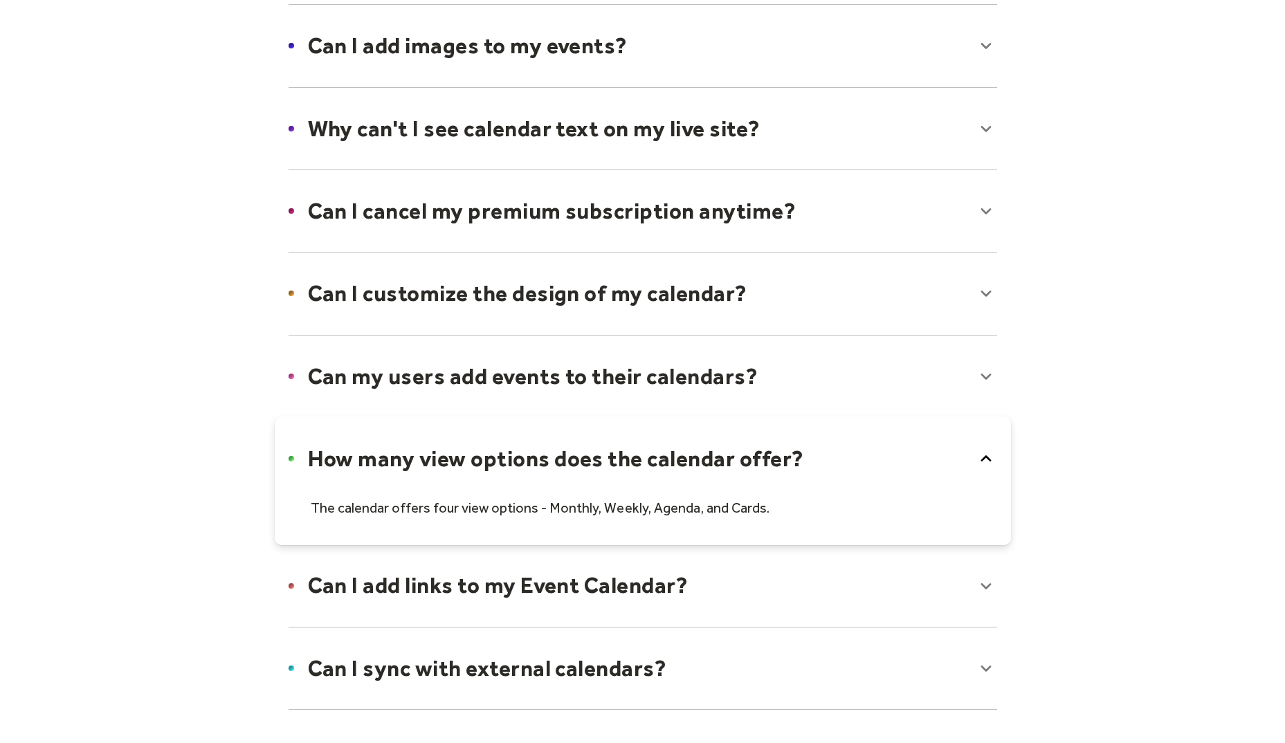
click at [712, 451] on div at bounding box center [643, 480] width 736 height 129
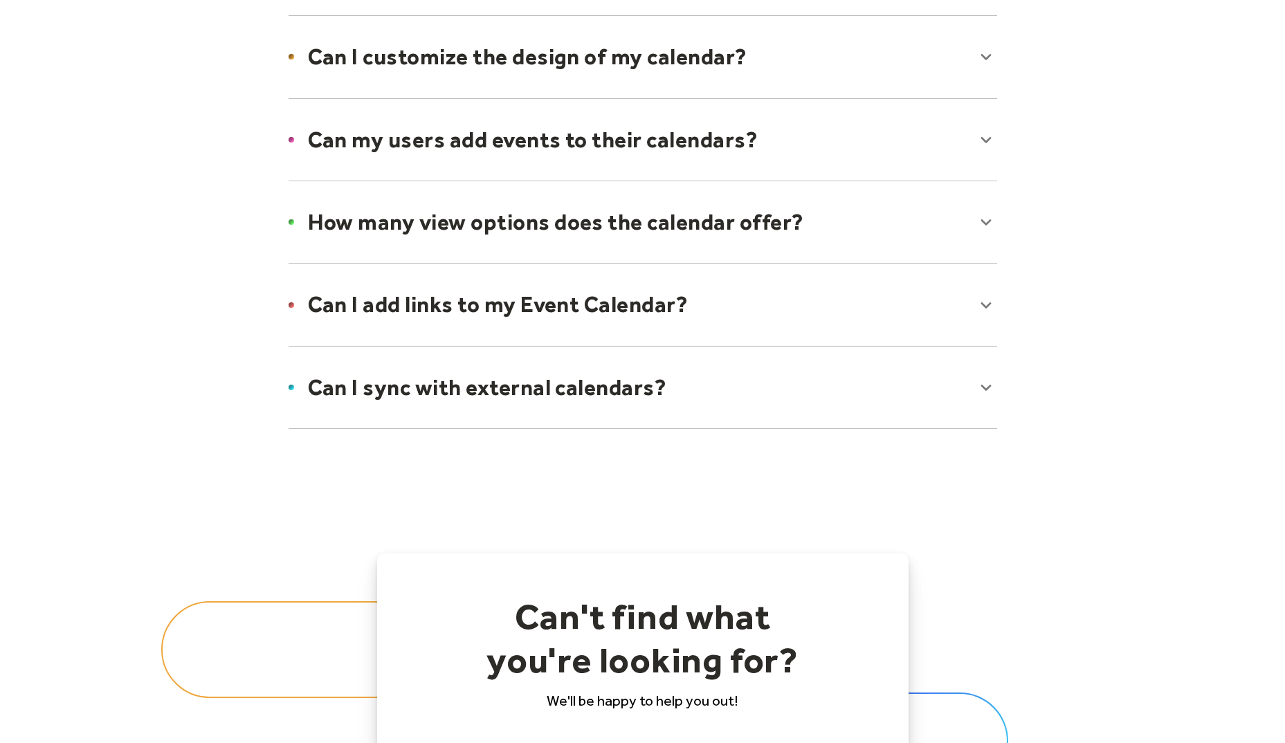
scroll to position [978, 0]
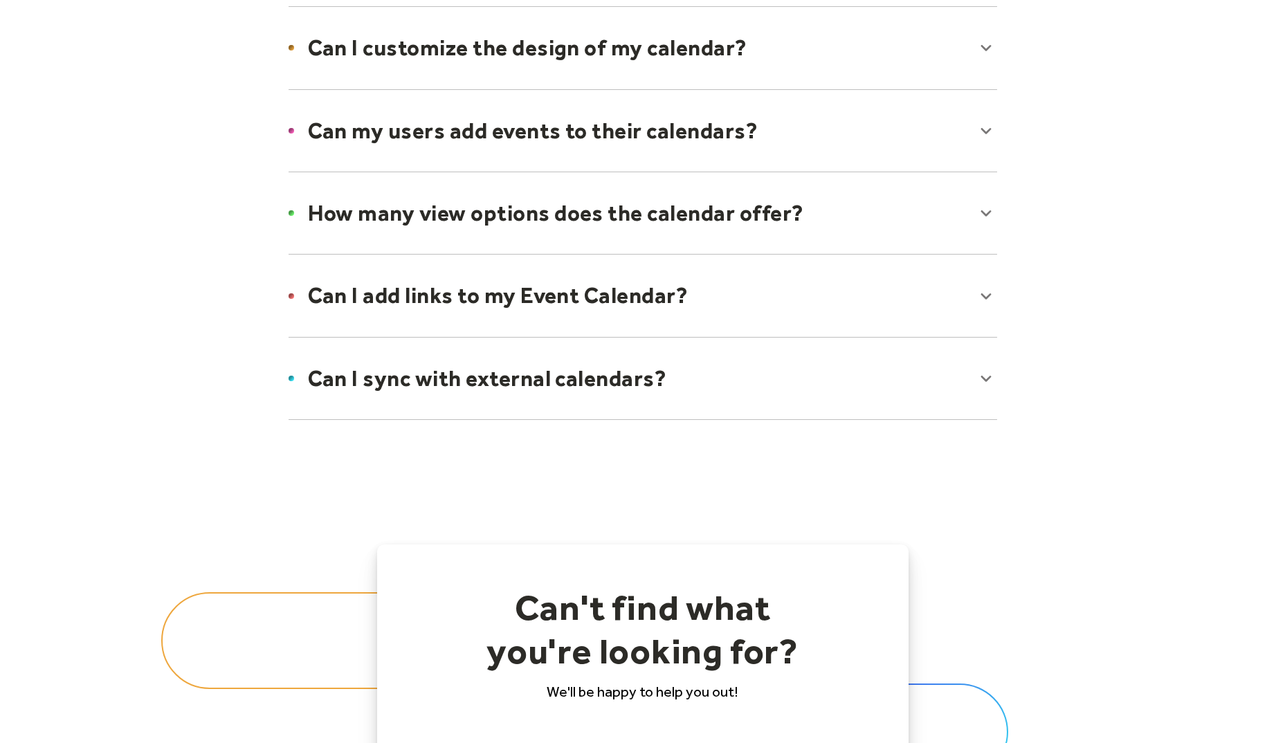
click at [942, 375] on div at bounding box center [643, 378] width 736 height 84
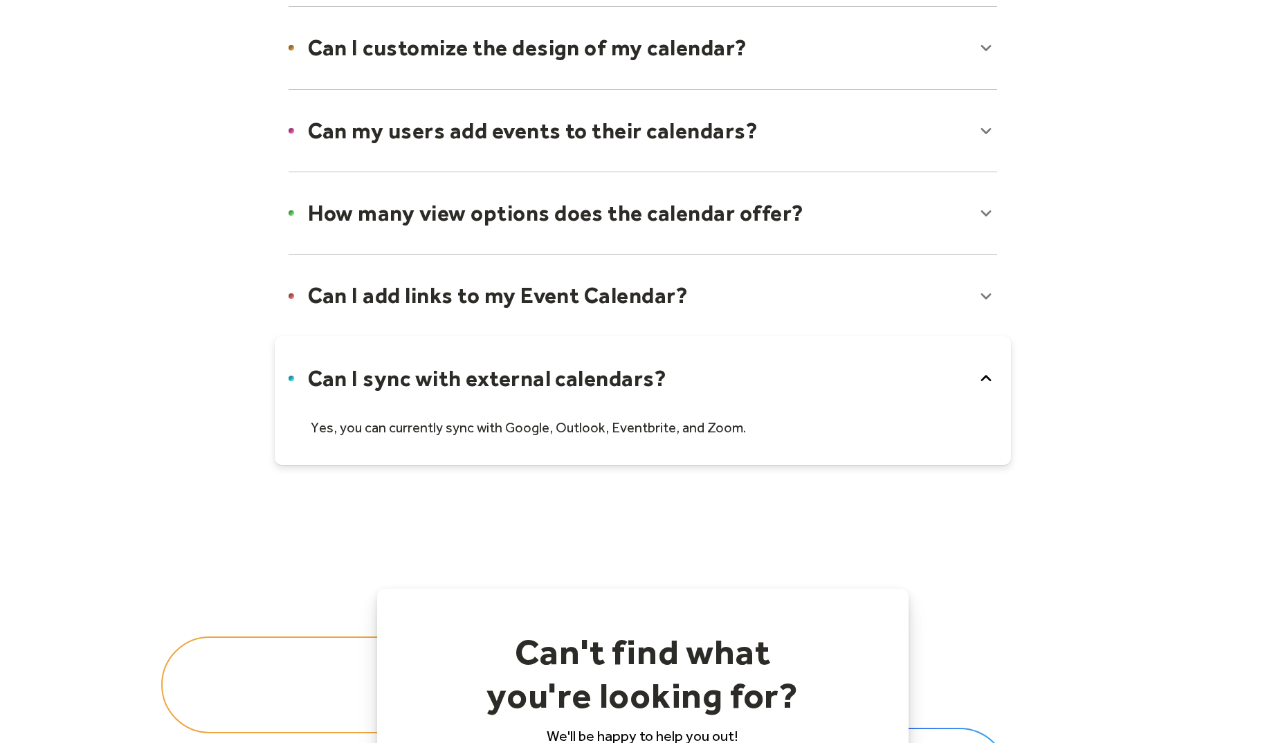
click at [942, 375] on div at bounding box center [643, 400] width 736 height 129
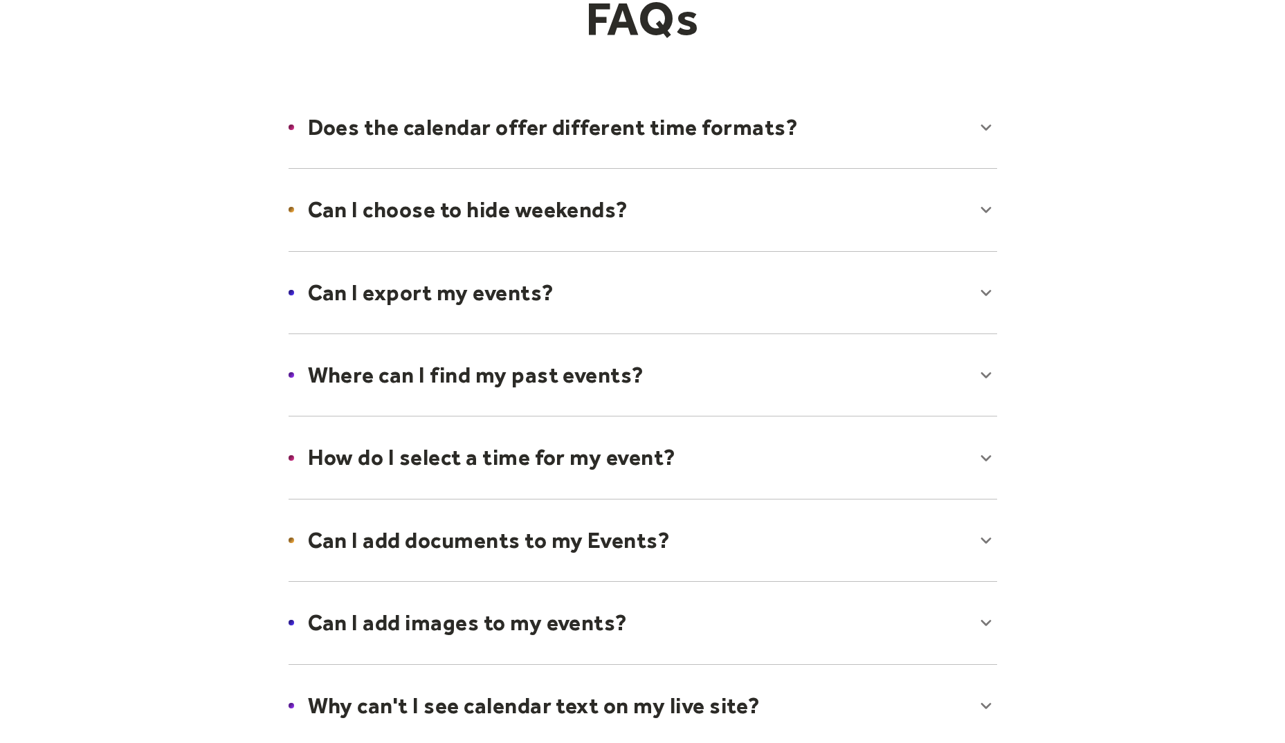
scroll to position [0, 0]
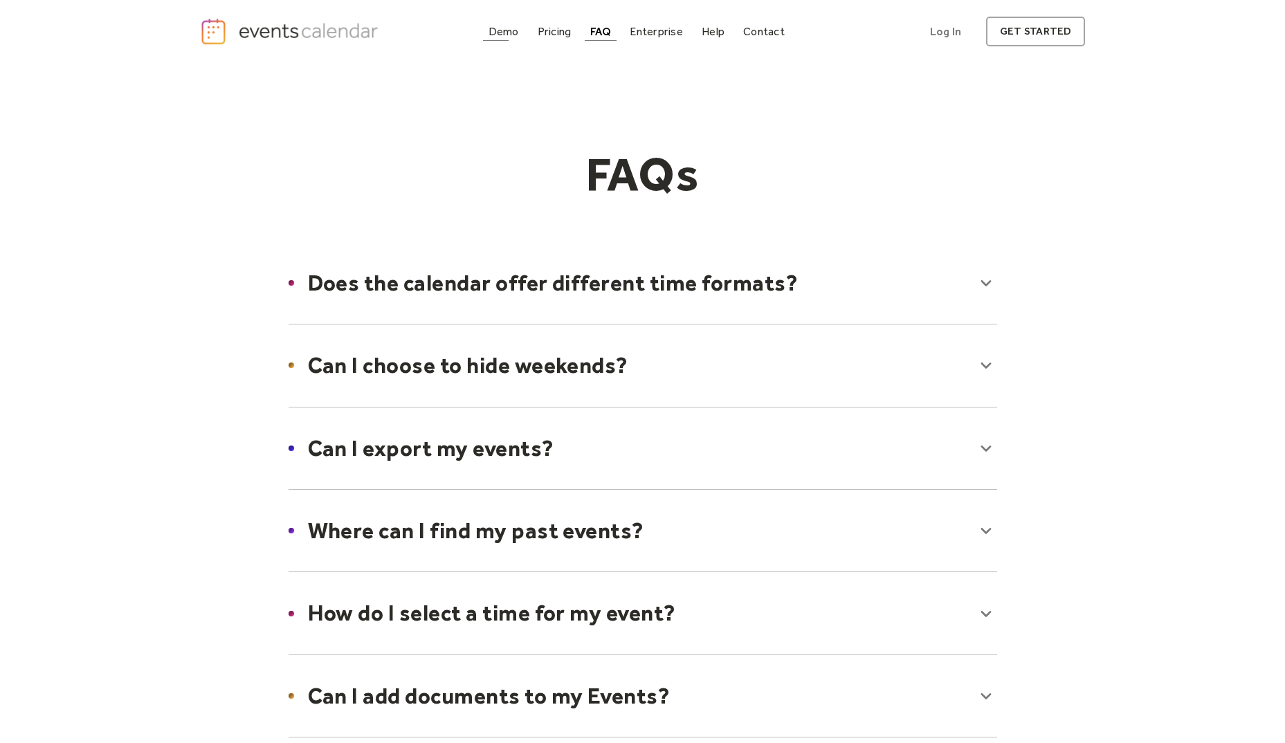
click at [493, 28] on div "Demo" at bounding box center [503, 32] width 30 height 8
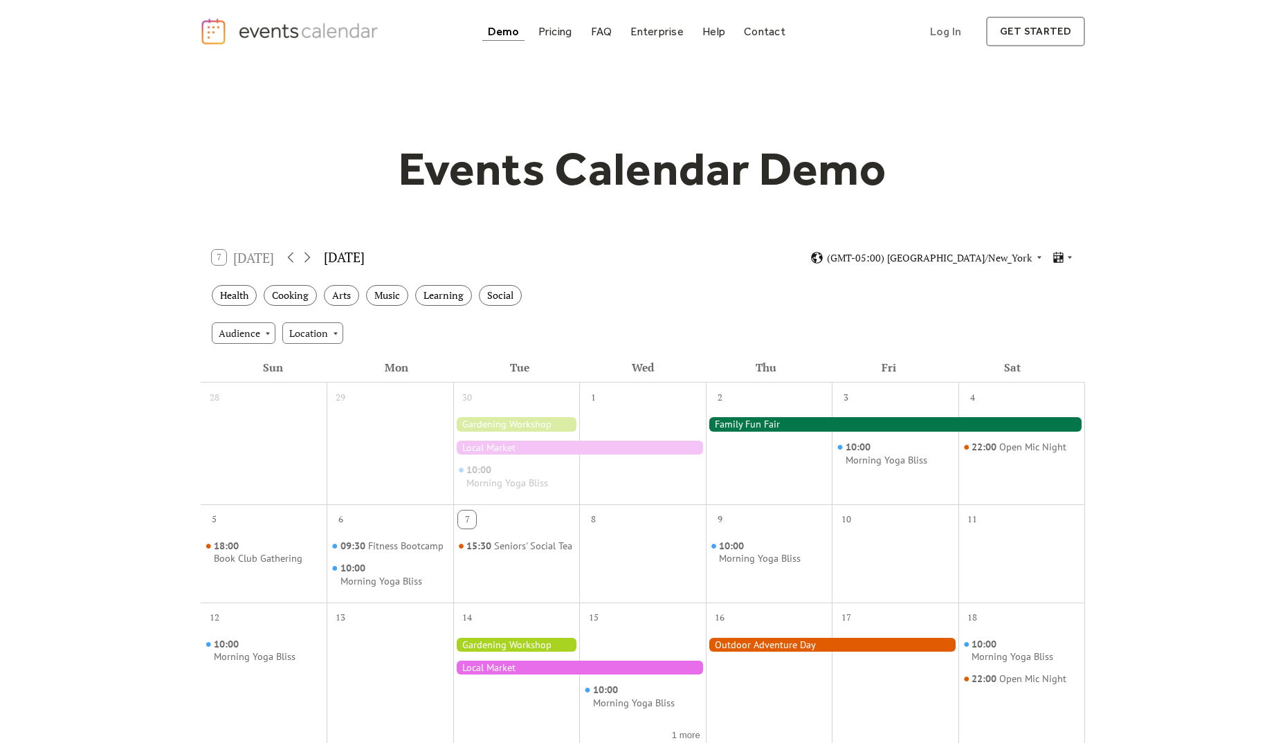
click at [1281, 377] on div "Events Calendar Demo Loading the Events Calendar..." at bounding box center [642, 616] width 1285 height 1106
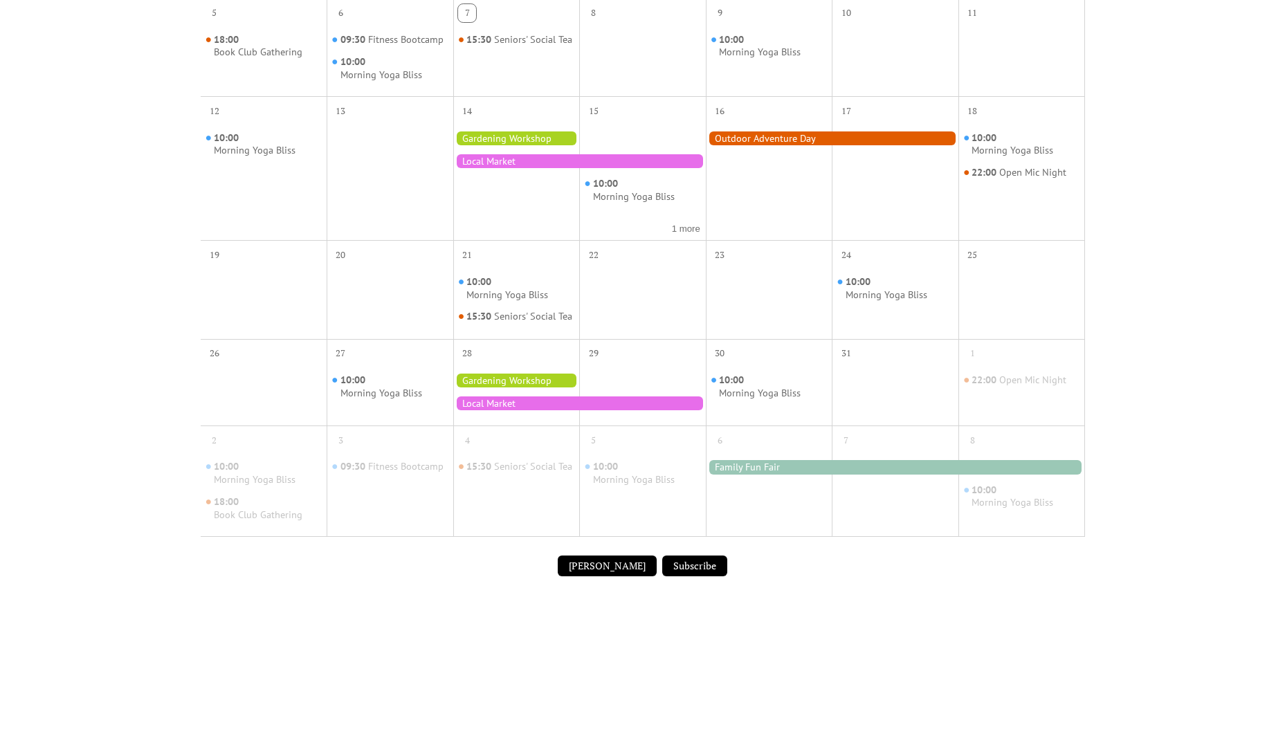
scroll to position [414, 0]
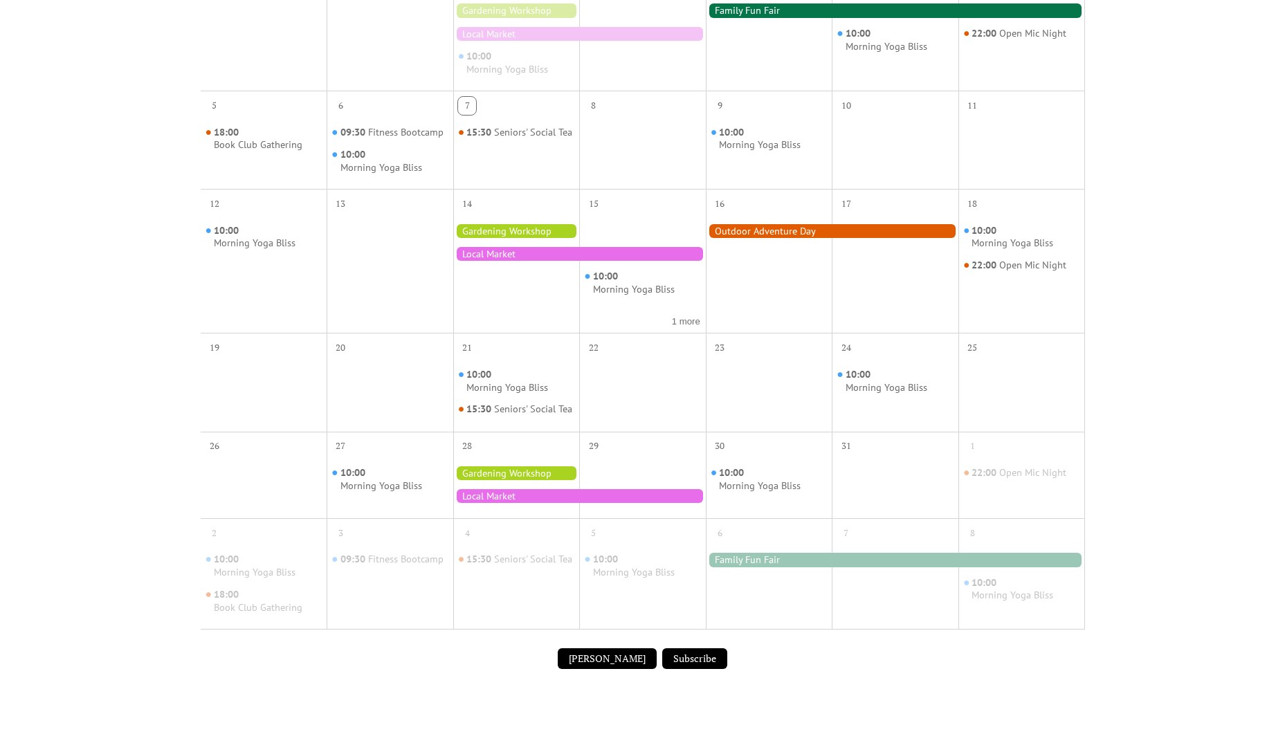
click at [695, 657] on div "Submit Event Subscribe" at bounding box center [643, 658] width 884 height 38
click at [670, 666] on button "Subscribe" at bounding box center [694, 658] width 65 height 21
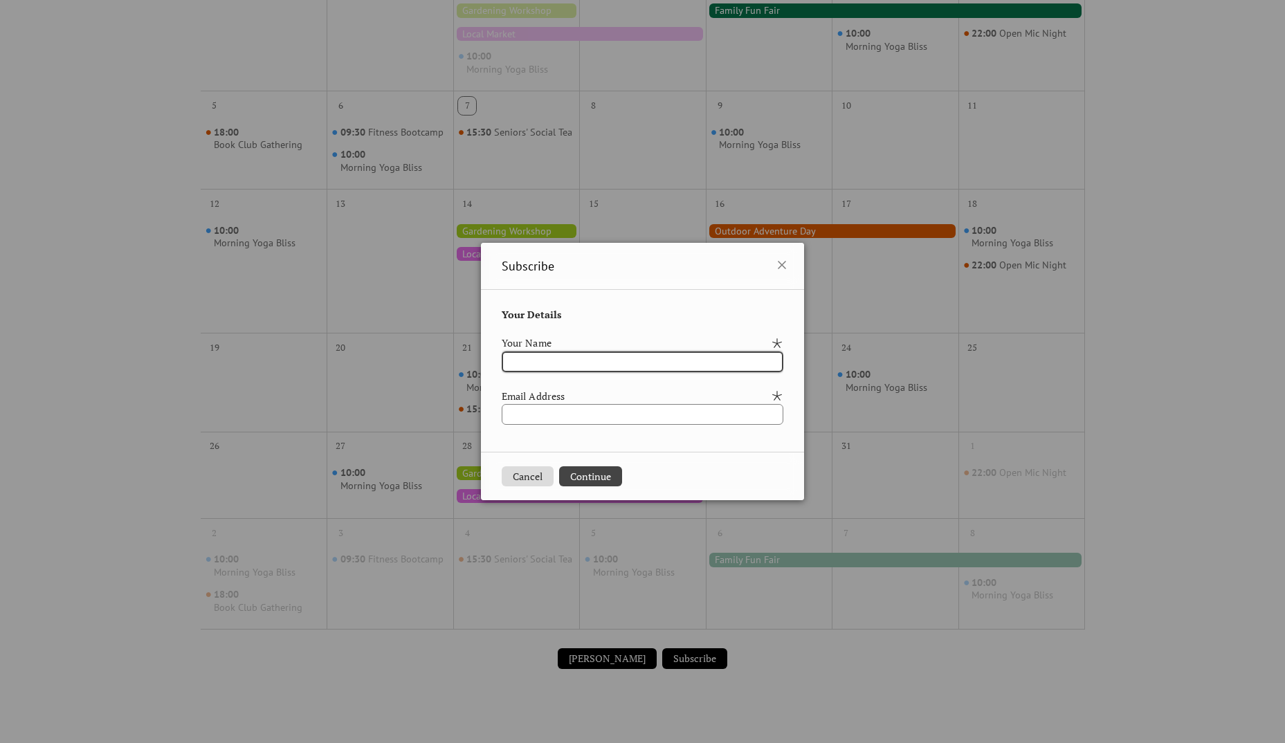
click at [598, 668] on div "Subscribe Your Details Your Name Email Address Cancel Continue" at bounding box center [642, 371] width 1285 height 743
click at [522, 479] on button "Cancel" at bounding box center [528, 476] width 52 height 21
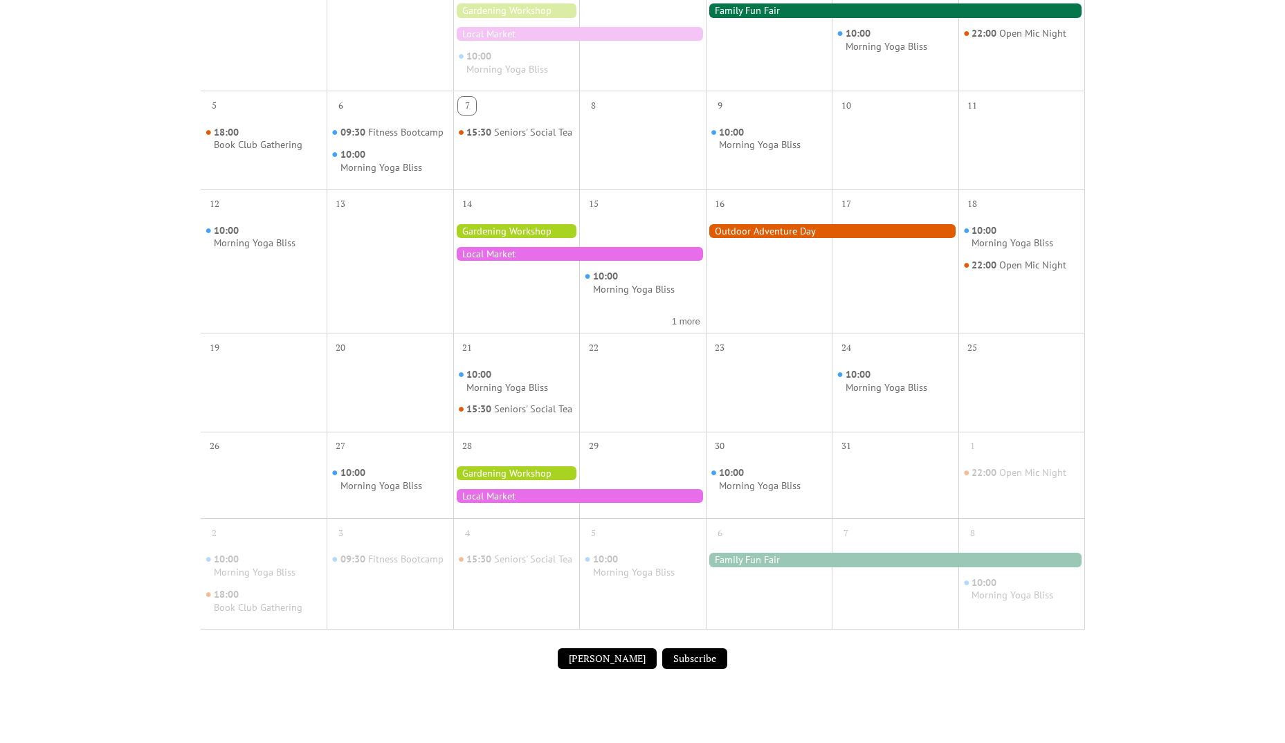
click at [609, 669] on button "[PERSON_NAME]" at bounding box center [607, 658] width 99 height 21
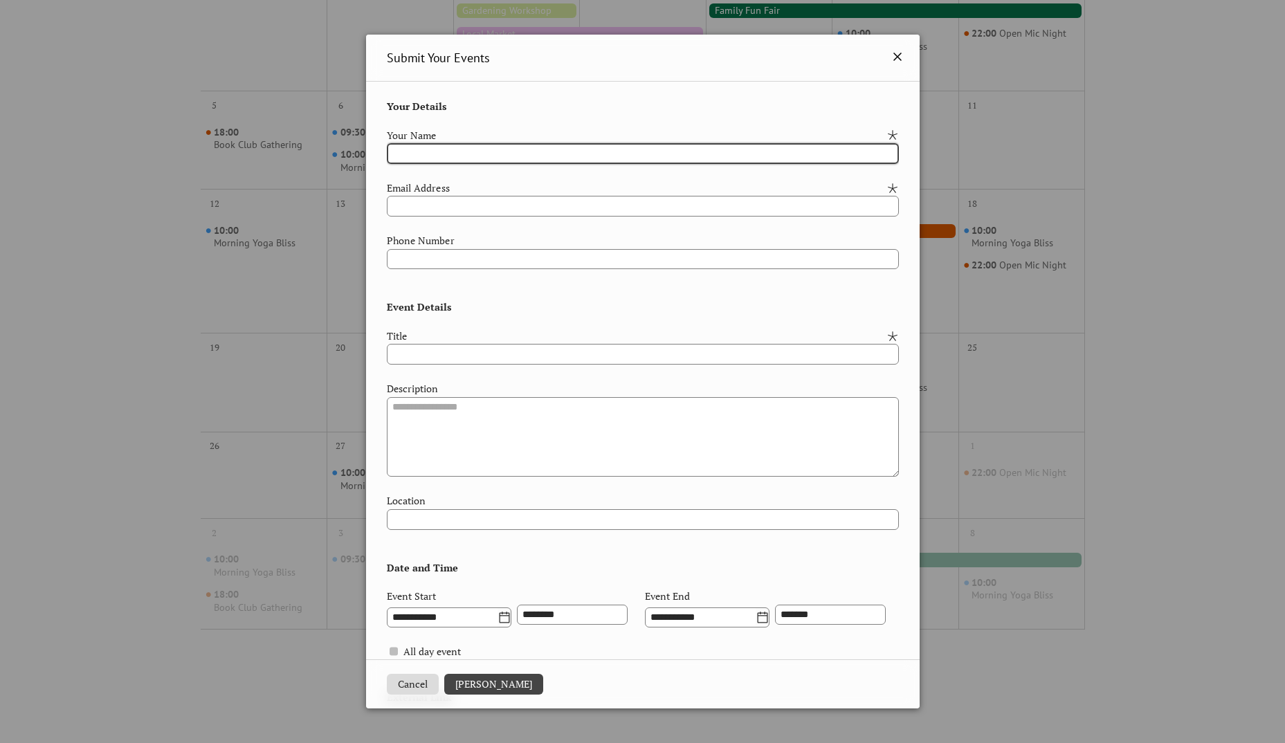
click at [889, 55] on icon at bounding box center [897, 56] width 17 height 17
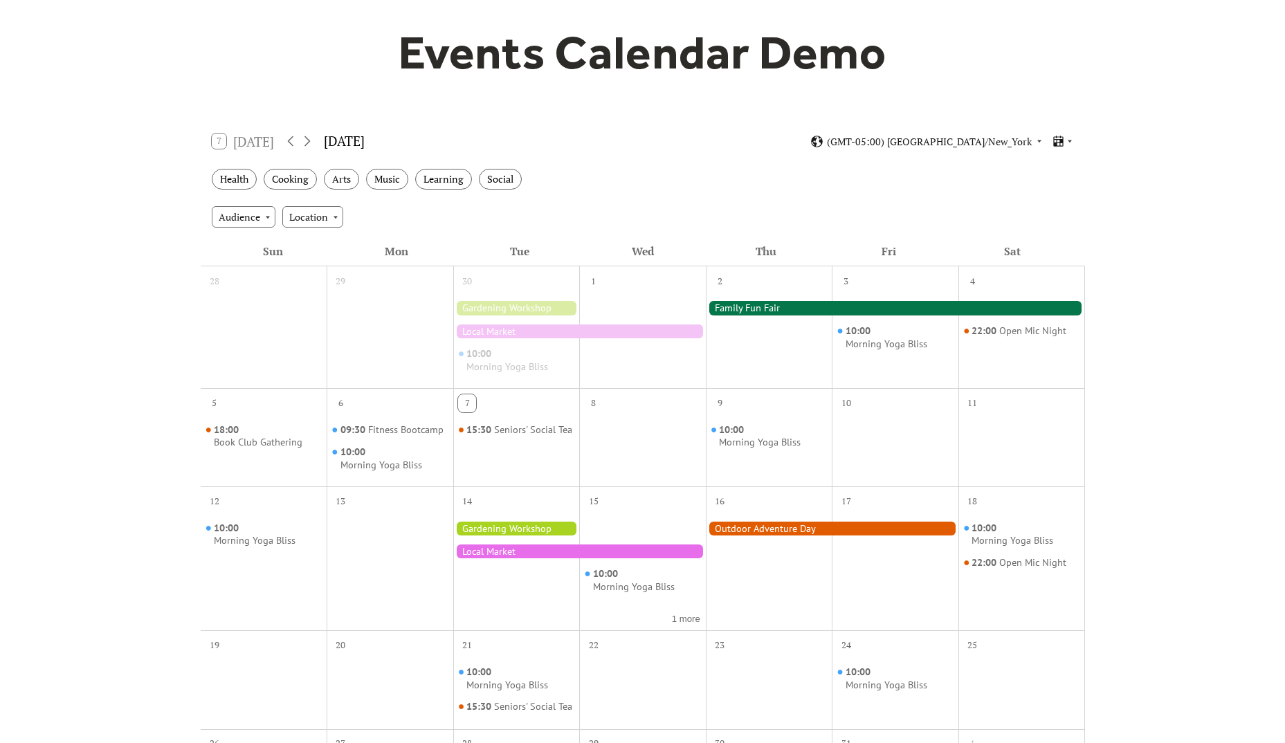
scroll to position [0, 0]
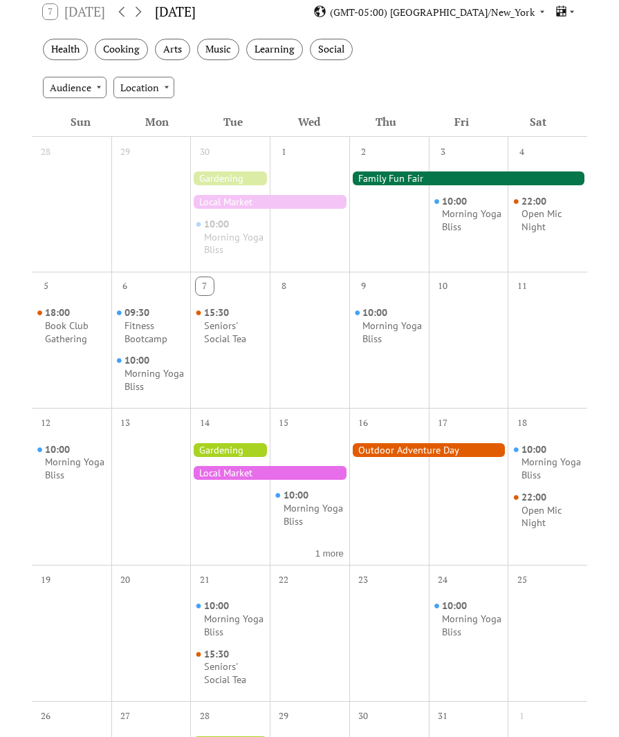
scroll to position [262, 0]
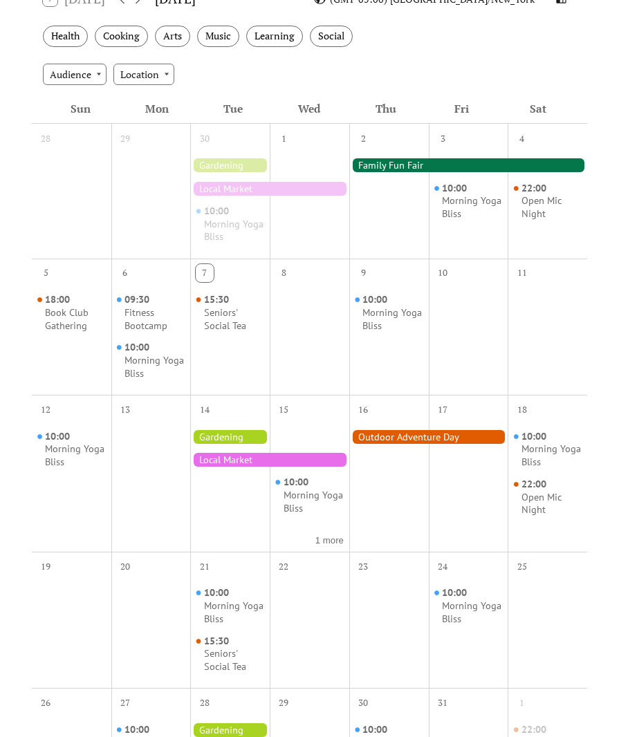
click at [386, 164] on div at bounding box center [468, 165] width 238 height 14
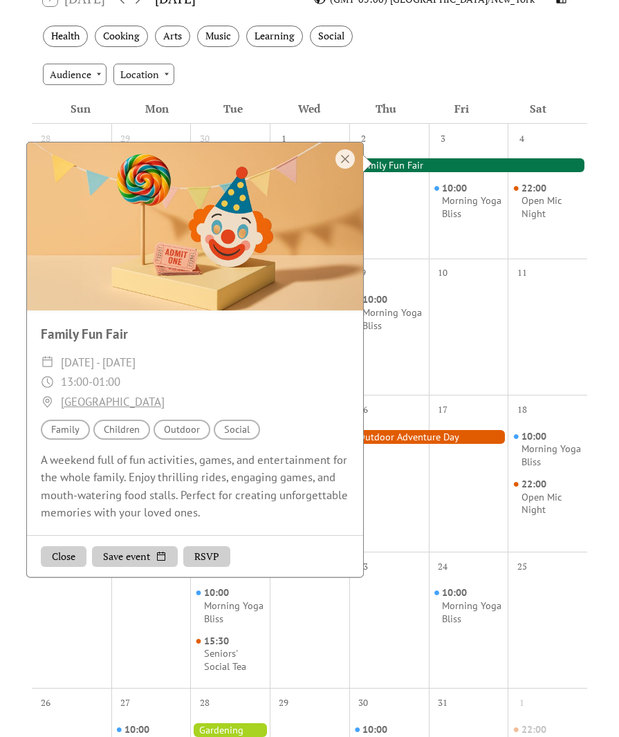
click at [533, 85] on div "Audience Location" at bounding box center [310, 73] width 556 height 37
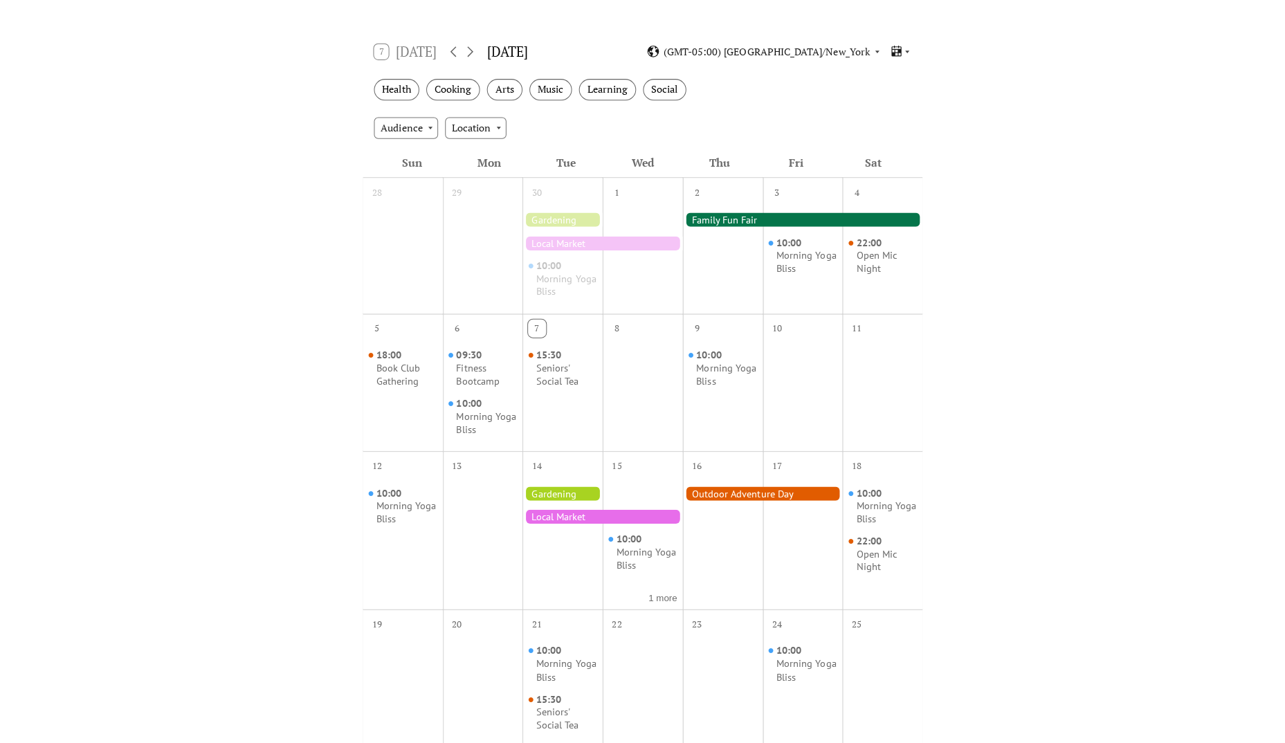
scroll to position [206, 0]
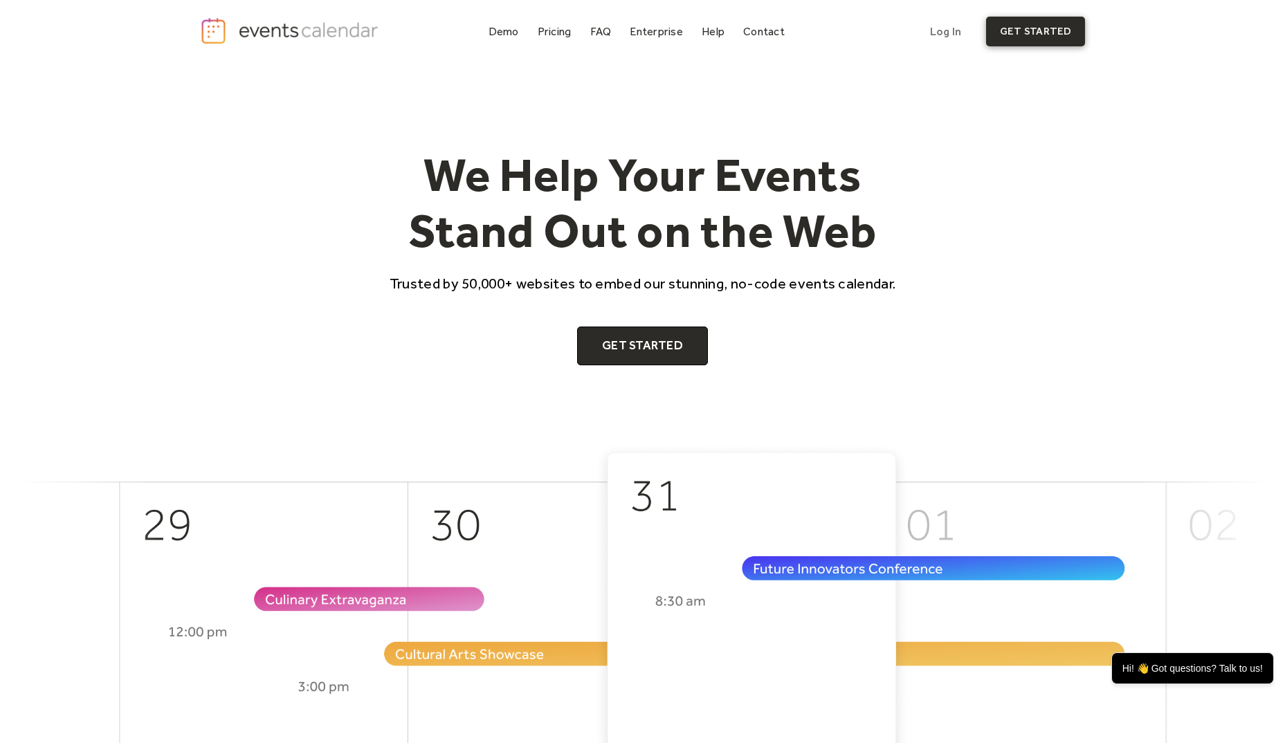
click at [1023, 31] on link "get started" at bounding box center [1035, 32] width 99 height 30
click at [944, 35] on link "Log In" at bounding box center [945, 32] width 59 height 30
